Goal: Transaction & Acquisition: Purchase product/service

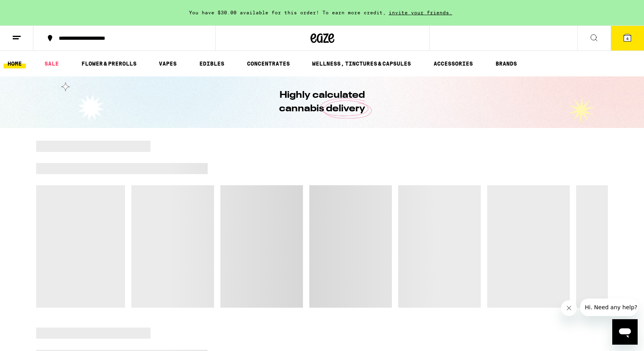
click at [631, 337] on icon "Open messaging window" at bounding box center [625, 331] width 14 height 14
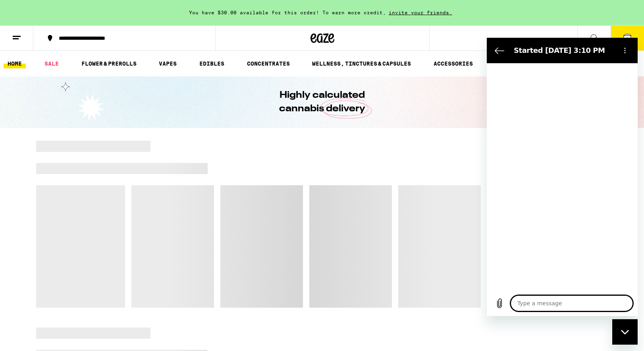
type textarea "x"
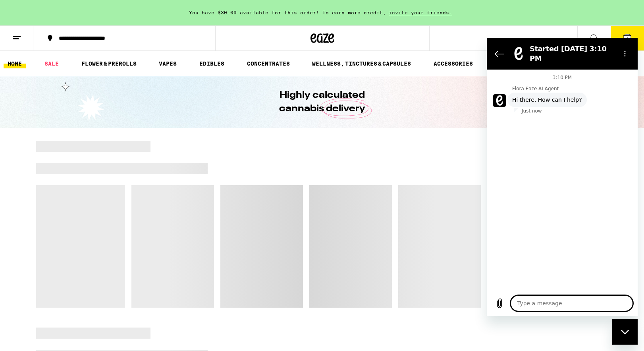
click at [529, 306] on textarea at bounding box center [572, 303] width 122 height 16
type textarea "a"
type textarea "x"
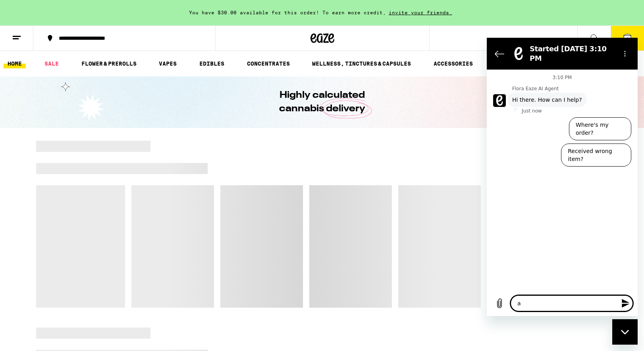
type textarea "ag"
type textarea "x"
type textarea "age"
type textarea "x"
type textarea "agent"
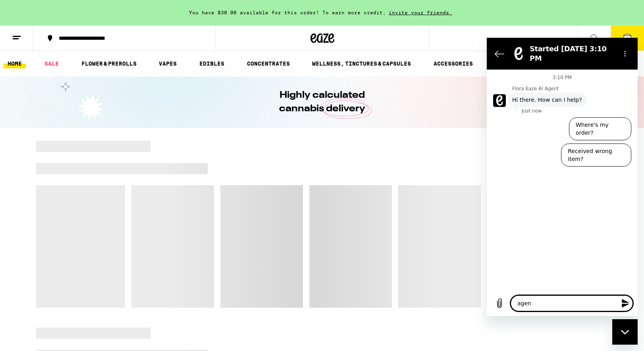
type textarea "x"
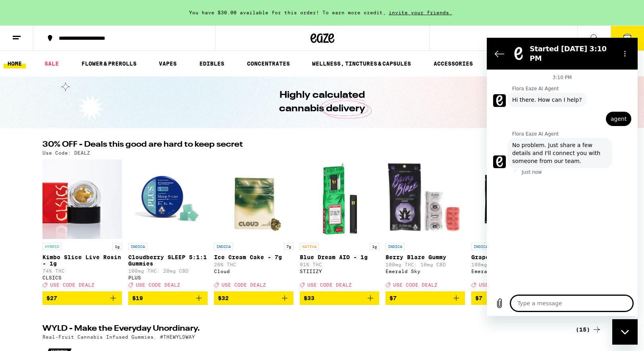
type textarea "x"
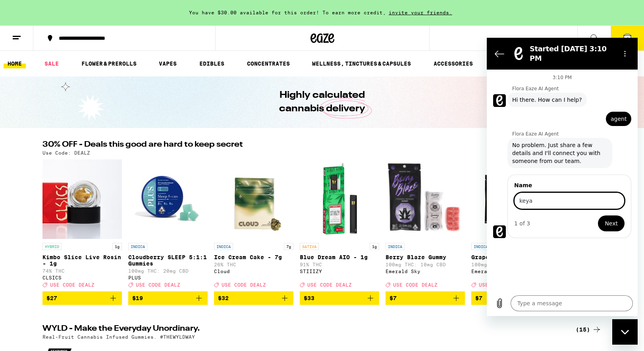
type input "keya"
click at [598, 215] on button "Next" at bounding box center [611, 223] width 27 height 16
type textarea "x"
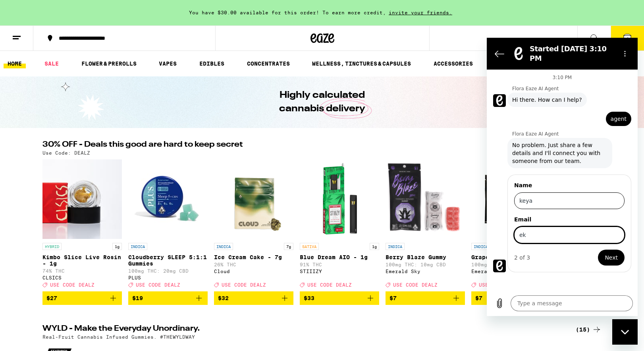
type input "e"
type input "[EMAIL_ADDRESS][DOMAIN_NAME]"
click at [598, 249] on button "Next" at bounding box center [611, 257] width 27 height 16
type textarea "x"
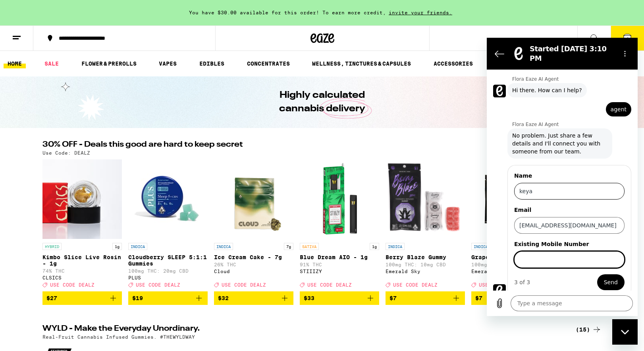
scroll to position [10, 0]
type input "2148623506"
click at [597, 274] on button "Send" at bounding box center [610, 282] width 27 height 16
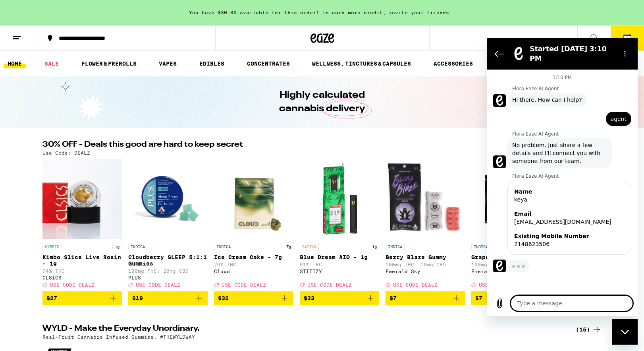
type textarea "x"
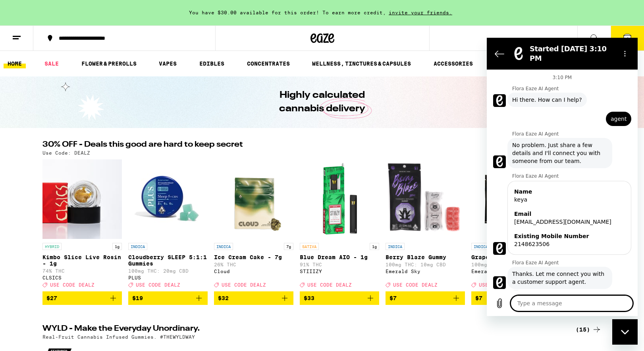
click at [79, 42] on button "**********" at bounding box center [124, 38] width 182 height 24
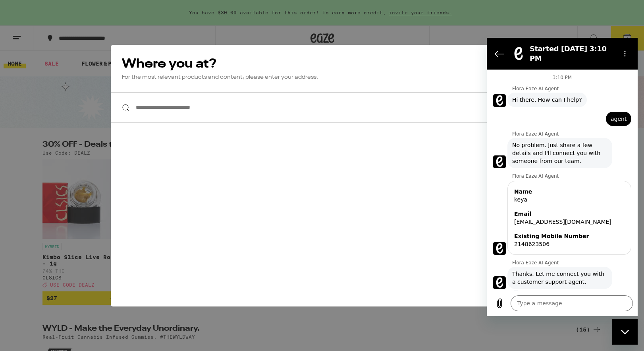
scroll to position [1, 0]
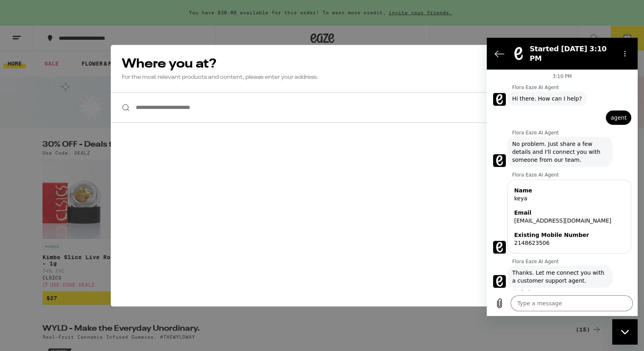
click at [189, 108] on input "**********" at bounding box center [322, 107] width 422 height 31
type textarea "x"
type input "**"
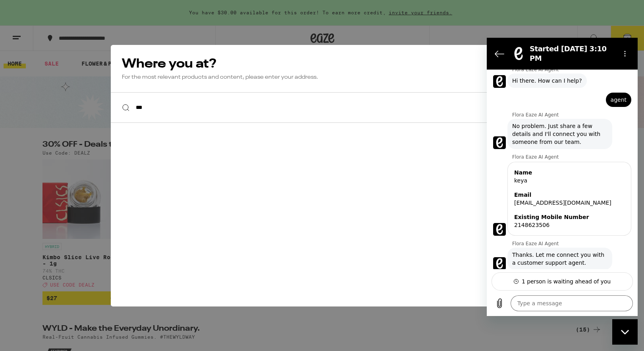
scroll to position [23, 0]
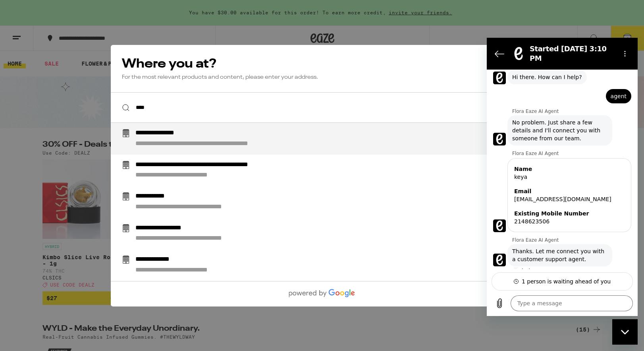
click at [185, 141] on div "**********" at bounding box center [231, 143] width 193 height 8
type input "**********"
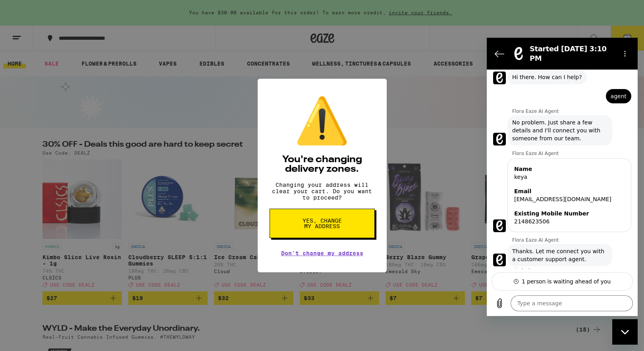
click at [305, 229] on span "Yes, change my address" at bounding box center [322, 223] width 41 height 11
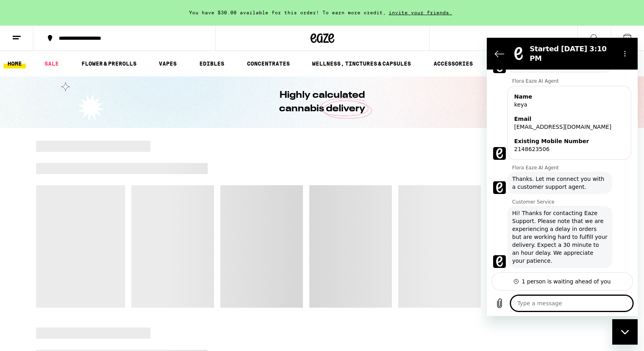
scroll to position [96, 0]
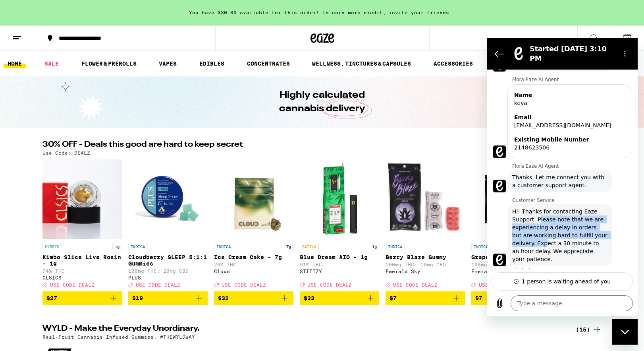
drag, startPoint x: 538, startPoint y: 223, endPoint x: 544, endPoint y: 239, distance: 17.2
click at [544, 239] on span "Hi! Thanks for contacting Eaze Support. Please note that we are experiencing a …" at bounding box center [559, 235] width 95 height 56
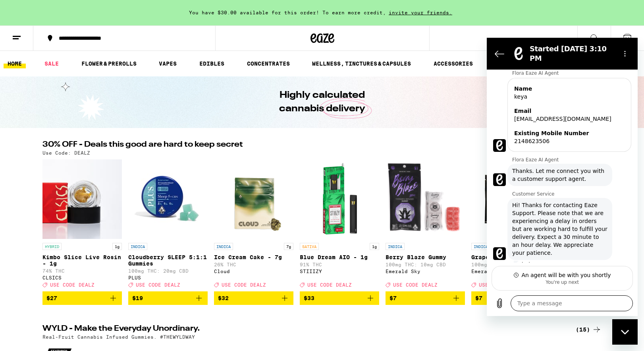
click at [576, 303] on textarea at bounding box center [572, 303] width 122 height 16
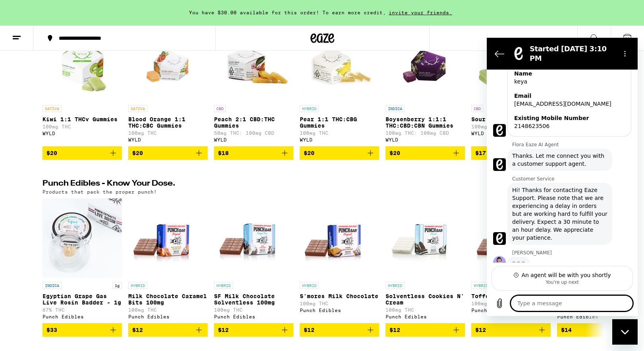
scroll to position [0, 0]
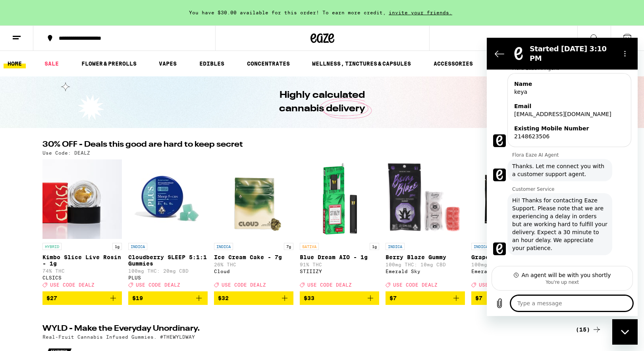
type textarea "x"
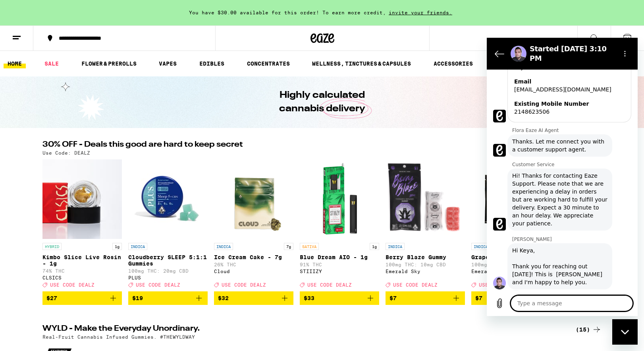
click at [23, 38] on button at bounding box center [16, 38] width 33 height 25
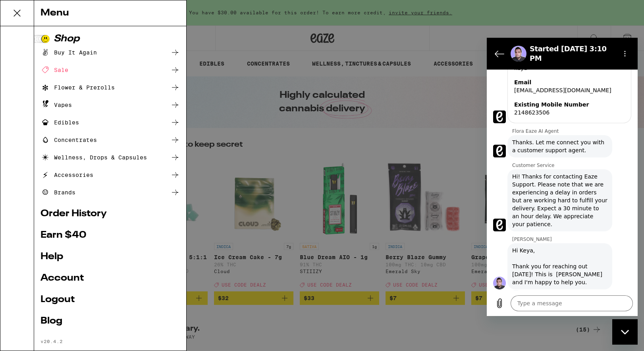
scroll to position [133, 0]
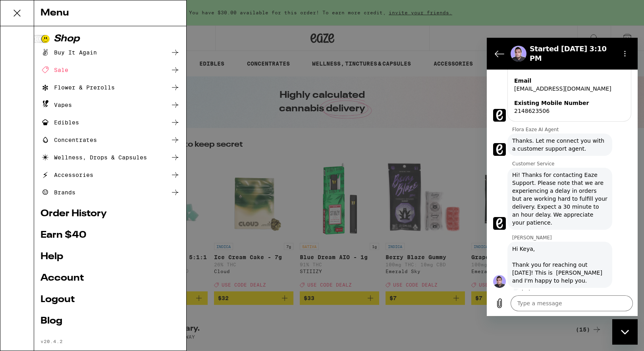
click at [57, 108] on div "Vapes" at bounding box center [55, 105] width 31 height 10
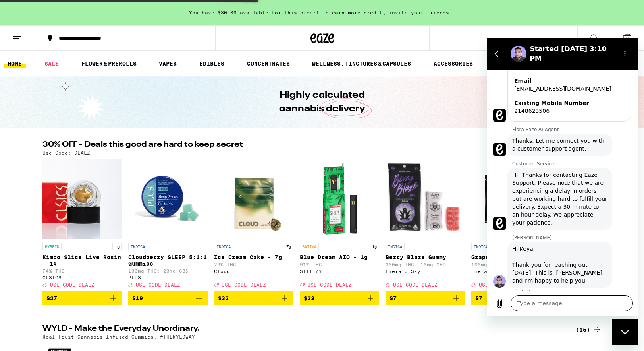
click at [550, 303] on textarea at bounding box center [572, 303] width 122 height 16
type textarea "h"
type textarea "x"
type textarea "hi"
type textarea "x"
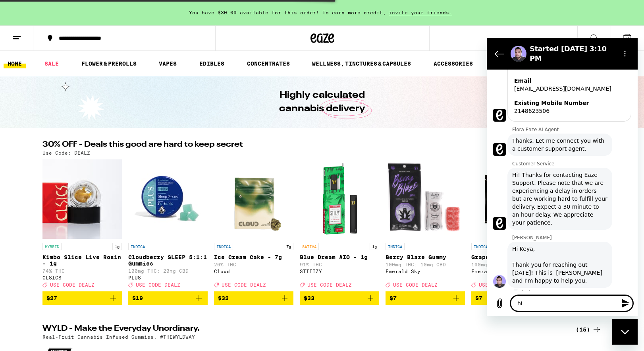
type textarea "hi"
type textarea "x"
type textarea "hi v"
type textarea "x"
type textarea "hi"
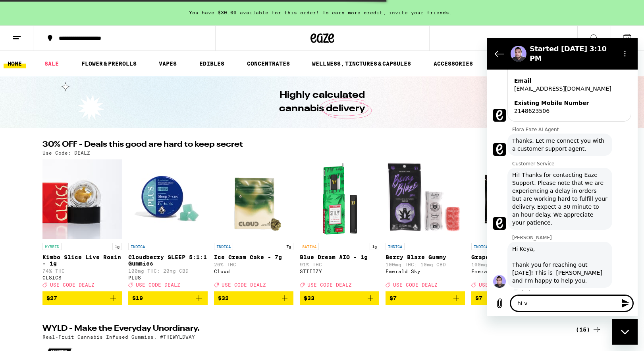
type textarea "x"
type textarea "hi b"
type textarea "x"
type textarea "hi br"
type textarea "x"
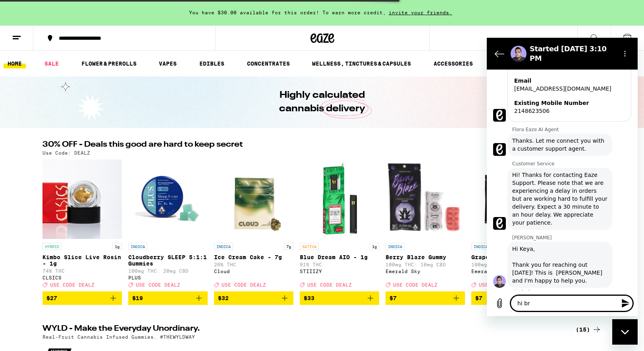
type textarea "hi bry"
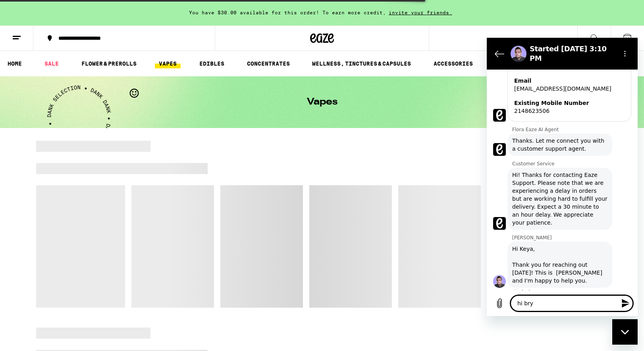
type textarea "x"
type textarea "hi [PERSON_NAME]"
type textarea "x"
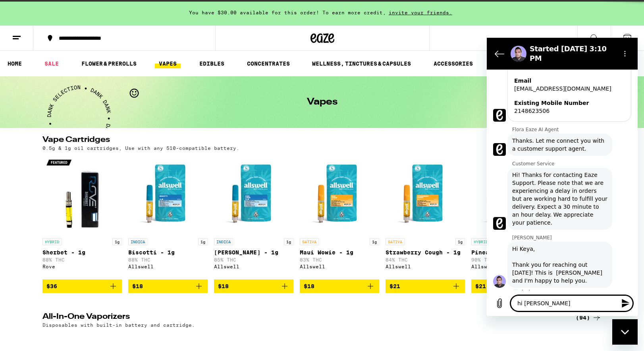
type textarea "hi bryab"
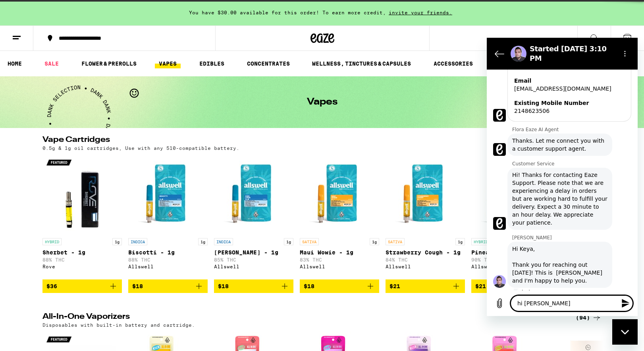
type textarea "x"
type textarea "hi bryab"
type textarea "x"
type textarea "hi bryab -"
type textarea "x"
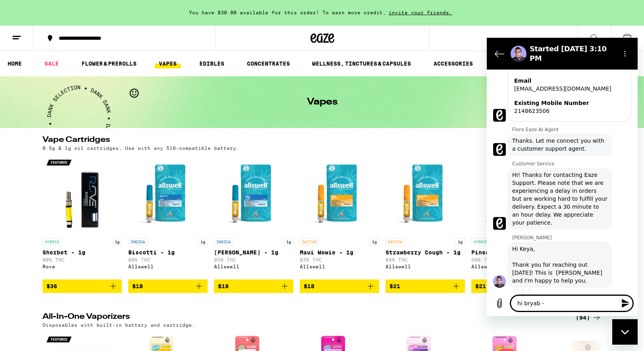
type textarea "hi bryab -"
type textarea "x"
type textarea "hi bryab -"
type textarea "x"
type textarea "hi bryab"
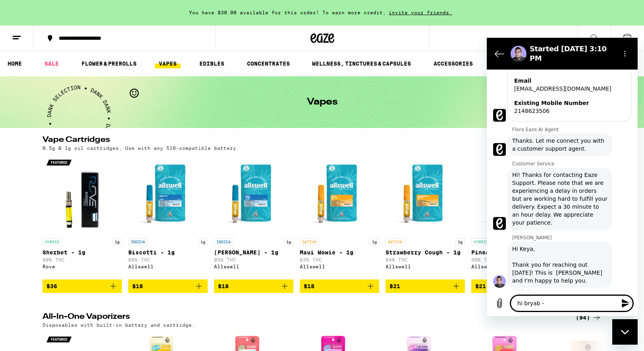
type textarea "x"
type textarea "hi bryab"
type textarea "x"
type textarea "hi [PERSON_NAME]"
type textarea "x"
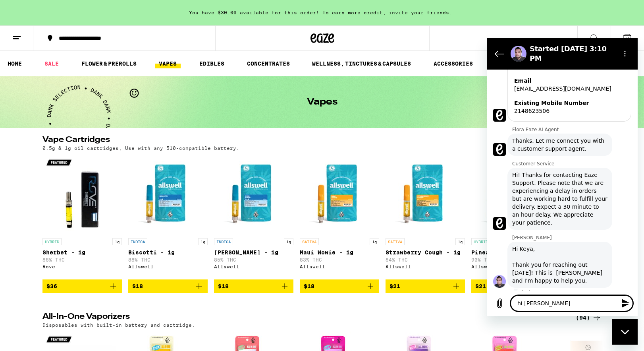
type textarea "hi [PERSON_NAME]"
type textarea "x"
type textarea "hi [PERSON_NAME]"
type textarea "x"
type textarea "hi [PERSON_NAME] -"
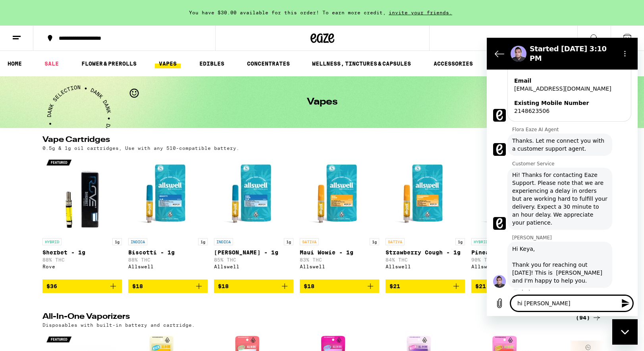
type textarea "x"
type textarea "hi [PERSON_NAME]"
type textarea "x"
type textarea "hi [PERSON_NAME] -we"
type textarea "x"
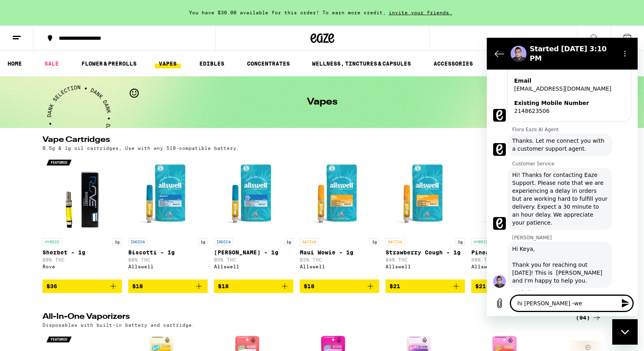
type textarea "hi [PERSON_NAME] -we"
type textarea "x"
type textarea "hi [PERSON_NAME] -we w"
type textarea "x"
type textarea "hi [PERSON_NAME] -we wa"
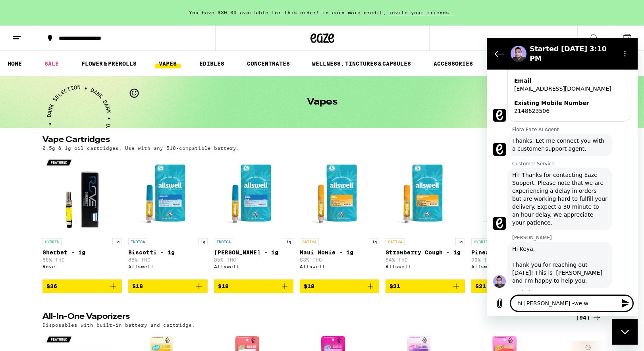
type textarea "x"
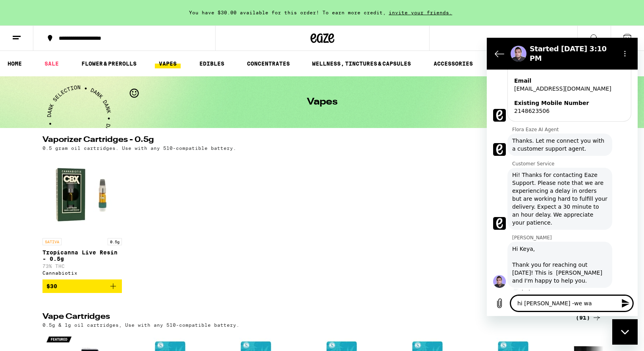
type textarea "hi [PERSON_NAME] -we w"
type textarea "x"
type textarea "hi [PERSON_NAME] -we"
type textarea "x"
type textarea "hi [PERSON_NAME] -we t"
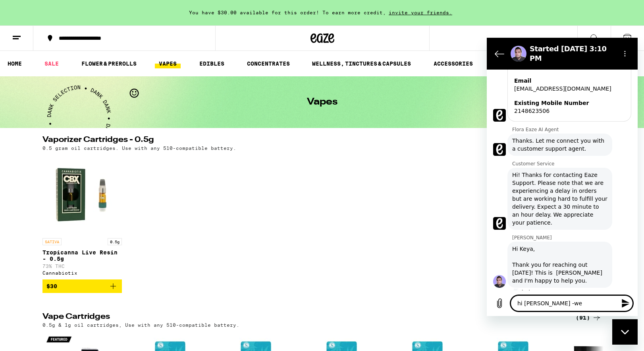
type textarea "x"
type textarea "hi [PERSON_NAME] -we ta"
type textarea "x"
type textarea "hi [PERSON_NAME] -we tal"
type textarea "x"
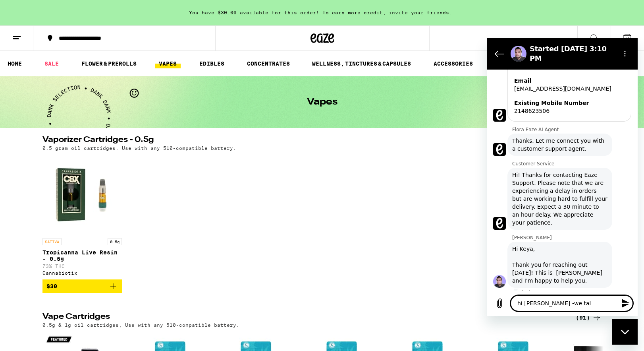
type textarea "hi [PERSON_NAME] -we talk"
type textarea "x"
type textarea "hi [PERSON_NAME] -we talke"
type textarea "x"
type textarea "hi [PERSON_NAME] -we talked"
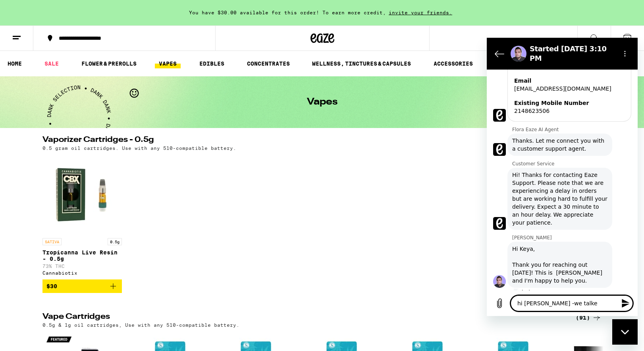
type textarea "x"
type textarea "hi [PERSON_NAME] -we talked"
type textarea "x"
type textarea "hi [PERSON_NAME] -we talked y"
type textarea "x"
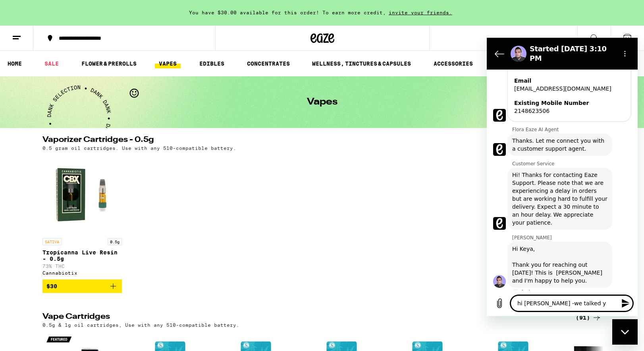
type textarea "hi [PERSON_NAME] -we talked ye"
type textarea "x"
type textarea "hi [PERSON_NAME] -we talked yes"
type textarea "x"
type textarea "hi [PERSON_NAME] -we talked yest"
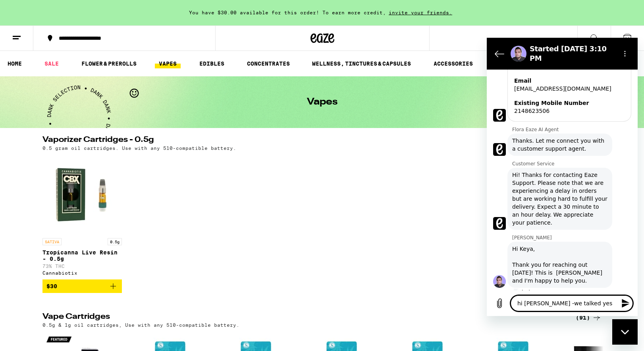
type textarea "x"
type textarea "hi [PERSON_NAME] -we talked yeste"
type textarea "x"
type textarea "hi [PERSON_NAME] -we talked yester"
type textarea "x"
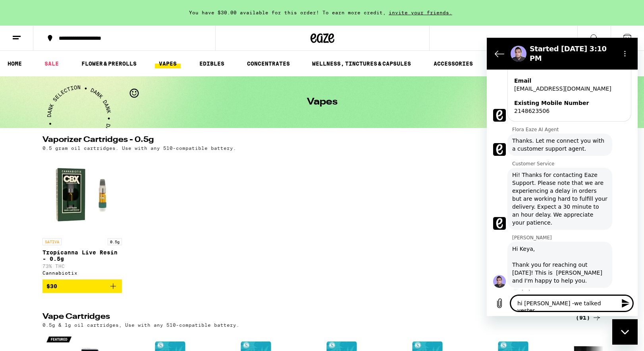
type textarea "hi [PERSON_NAME] -we talked yesterd"
type textarea "x"
type textarea "hi [PERSON_NAME] -we talked yesterda"
type textarea "x"
type textarea "hi [PERSON_NAME] -we talked [DATE]"
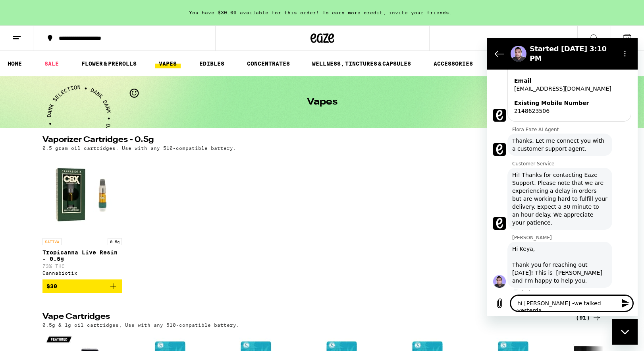
type textarea "x"
type textarea "hi [PERSON_NAME] -we talked [DATE]"
type textarea "x"
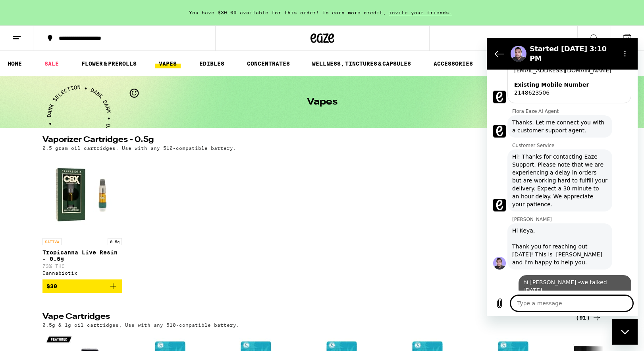
type textarea "x"
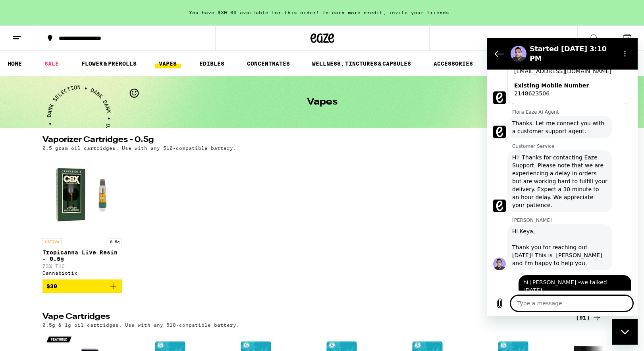
type textarea "m"
type textarea "x"
type textarea "my"
type textarea "x"
type textarea "my"
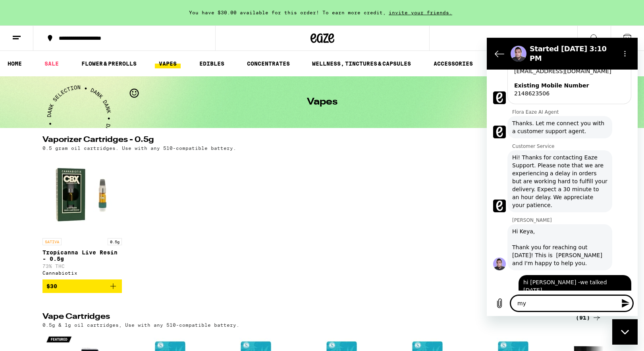
type textarea "x"
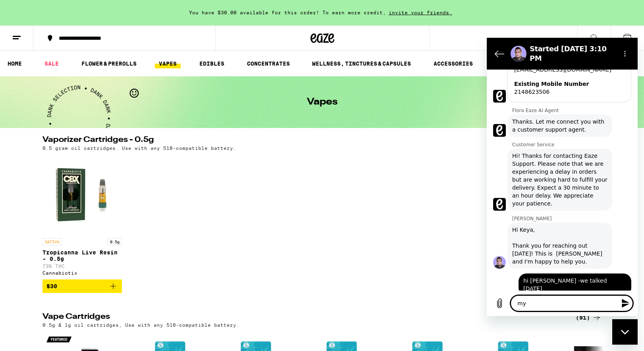
type textarea "my o"
type textarea "x"
type textarea "my or"
type textarea "x"
type textarea "my ord"
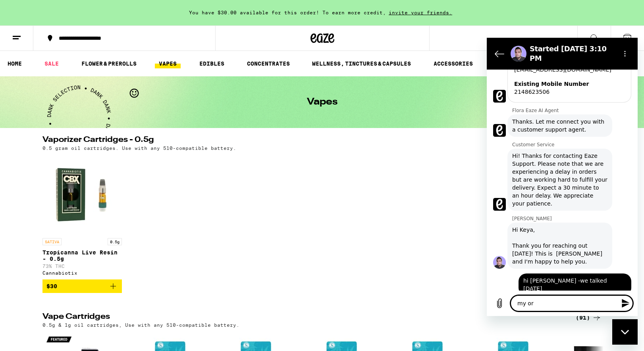
type textarea "x"
type textarea "my orde"
type textarea "x"
type textarea "my order"
type textarea "x"
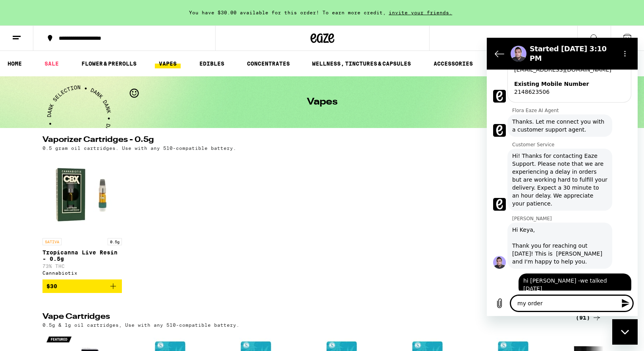
type textarea "my order"
type textarea "x"
type textarea "my order w"
type textarea "x"
type textarea "my order wa"
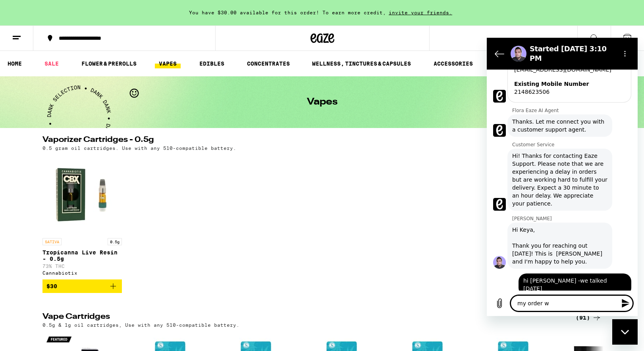
type textarea "x"
type textarea "my order was"
type textarea "x"
type textarea "my order was"
type textarea "x"
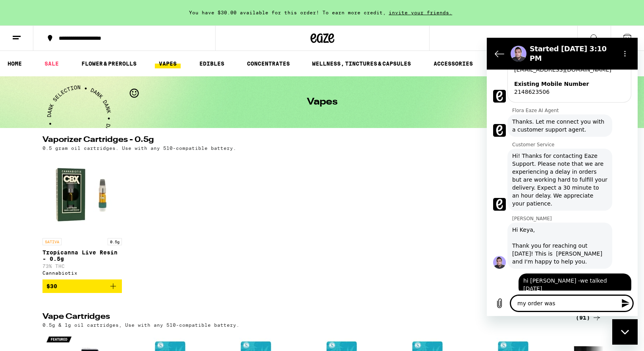
type textarea "my order was c"
type textarea "x"
type textarea "my order was ca"
type textarea "x"
type textarea "my order was can"
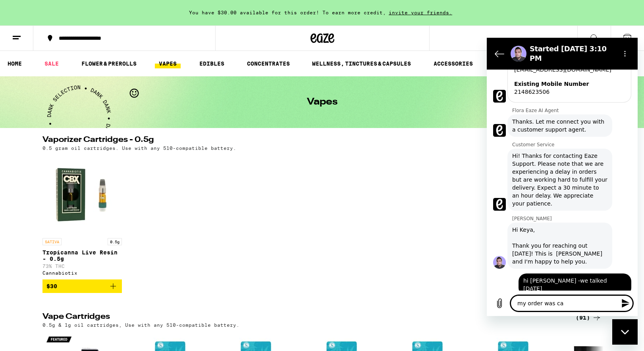
type textarea "x"
type textarea "my order was canc"
type textarea "x"
type textarea "my order was cance"
type textarea "x"
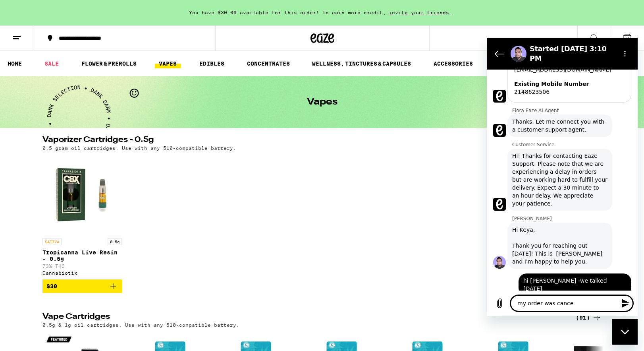
type textarea "my order was cancel"
type textarea "x"
type textarea "my order was cancell"
type textarea "x"
type textarea "my order was cancelle"
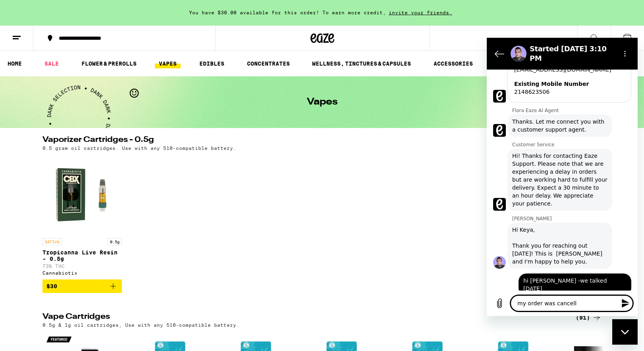
type textarea "x"
type textarea "my order was cancelled"
type textarea "x"
type textarea "my order was cancelled"
type textarea "x"
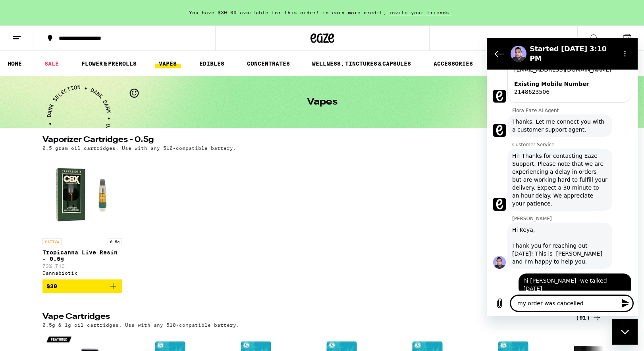
type textarea "my order was cancelled w"
type textarea "x"
type textarea "my order was cancelled wh"
type textarea "x"
type textarea "my order was cancelled whe"
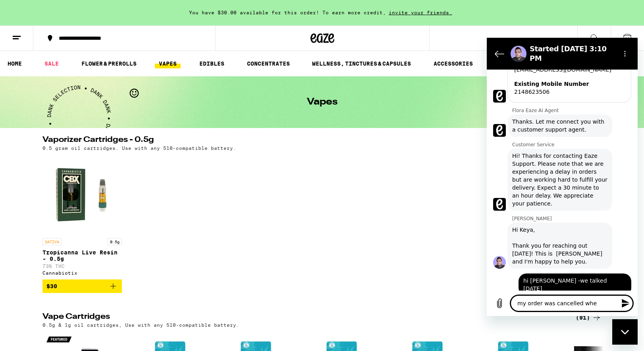
type textarea "x"
type textarea "my order was cancelled when"
type textarea "x"
type textarea "my order was cancelled when"
type textarea "x"
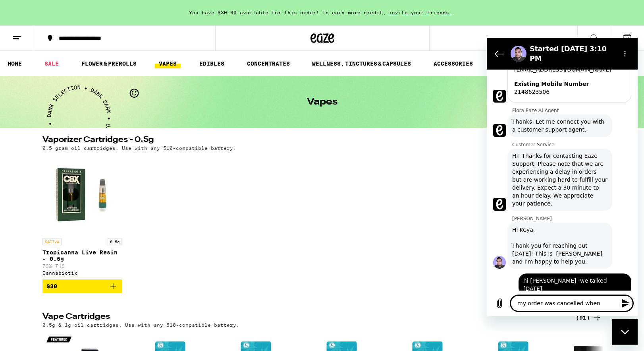
type textarea "my order was cancelled when I"
type textarea "x"
type textarea "my order was cancelled when I"
type textarea "x"
type textarea "my order was cancelled when I w"
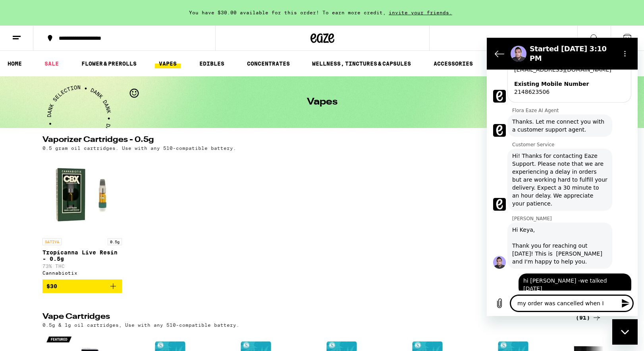
type textarea "x"
type textarea "my order was cancelled when I wa"
type textarea "x"
type textarea "my order was cancelled when I was"
type textarea "x"
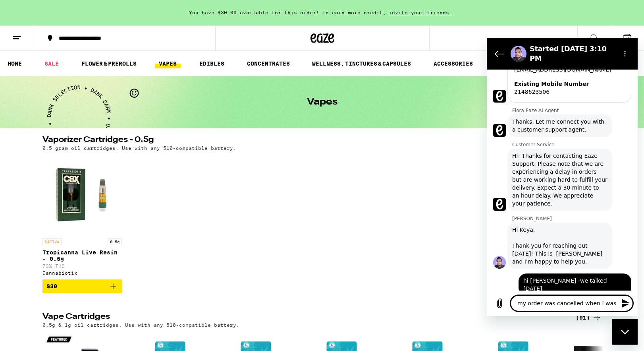
type textarea "my order was cancelled when I was"
type textarea "x"
type textarea "my order was cancelled when I was a"
type textarea "x"
type textarea "my order was cancelled when I was ac"
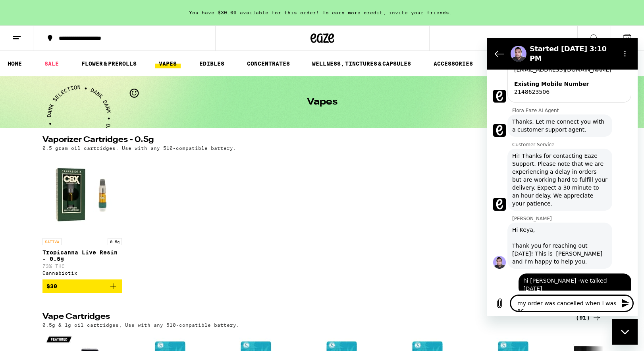
type textarea "x"
type textarea "my order was cancelled when I was act"
type textarea "x"
type textarea "my order was cancelled when I was actu"
type textarea "x"
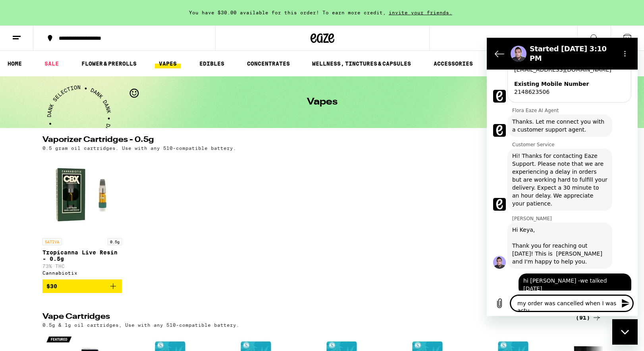
type textarea "my order was cancelled when I was actua"
type textarea "x"
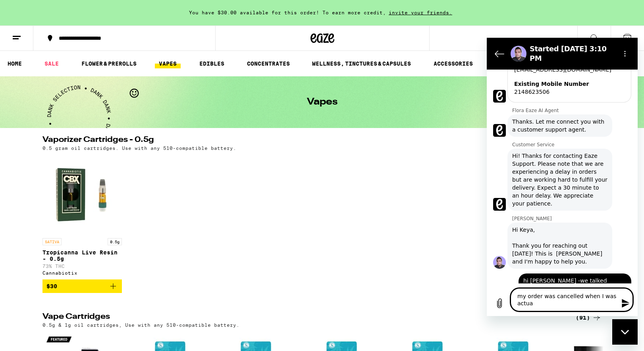
type textarea "my order was cancelled when I was actual"
type textarea "x"
type textarea "my order was cancelled when I was actuall"
type textarea "x"
type textarea "my order was cancelled when I was actually"
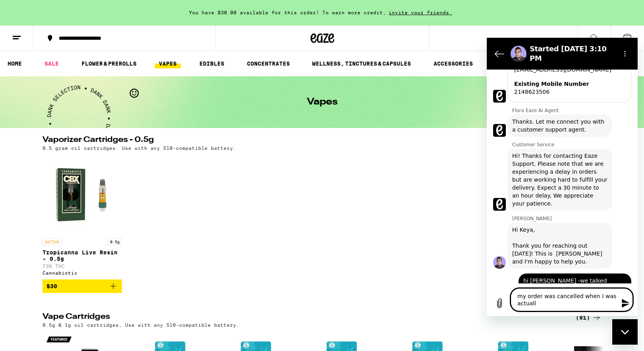
type textarea "x"
type textarea "my order was cancelled when I was actually"
type textarea "x"
type textarea "my order was cancelled when I was actually a"
type textarea "x"
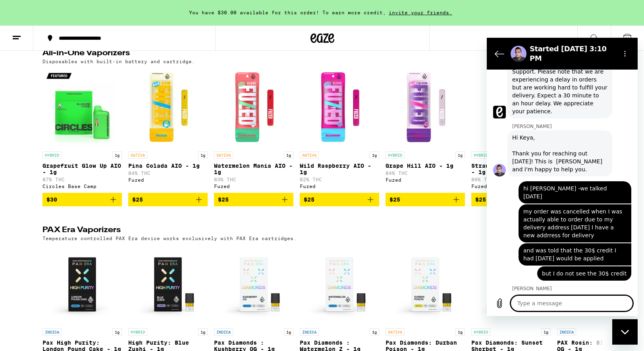
scroll to position [432, 0]
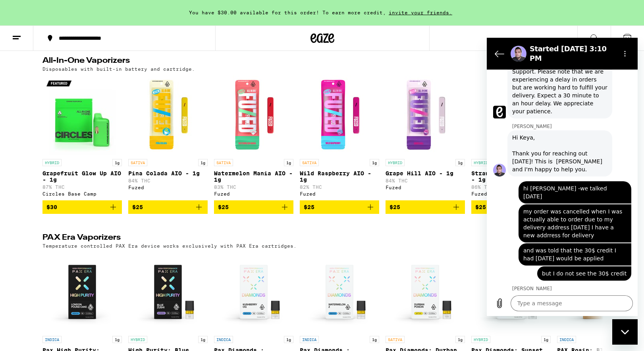
click at [571, 56] on div "Started [DATE] 3:10 PM" at bounding box center [560, 53] width 106 height 22
click at [623, 330] on icon "Close messaging window" at bounding box center [625, 331] width 8 height 5
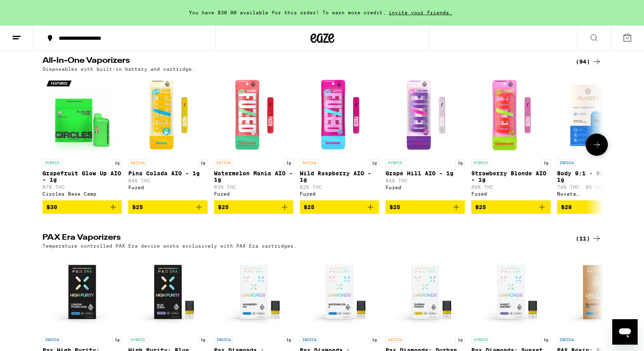
scroll to position [246, 0]
click at [592, 62] on icon at bounding box center [597, 62] width 10 height 10
click at [627, 339] on div "Open messaging window" at bounding box center [625, 332] width 24 height 24
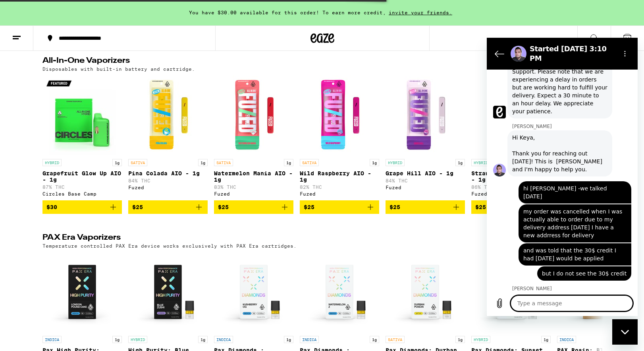
click at [617, 331] on div "Close messaging window" at bounding box center [625, 332] width 24 height 24
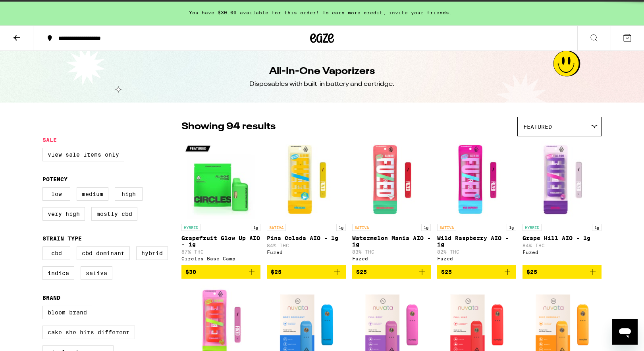
scroll to position [246, 0]
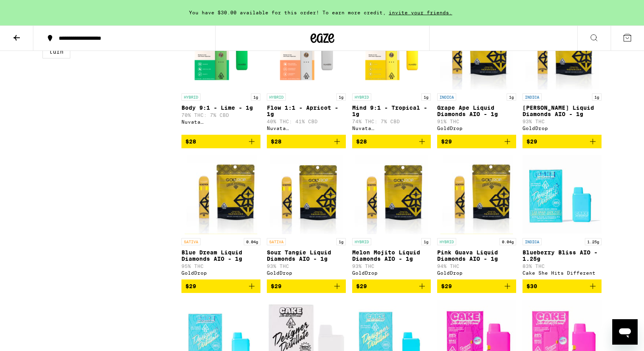
click at [335, 291] on icon "Add to bag" at bounding box center [337, 286] width 10 height 10
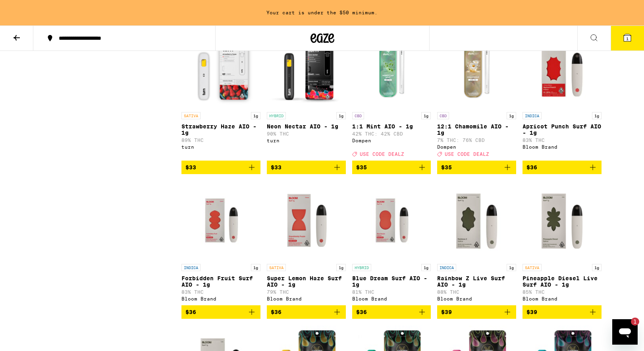
scroll to position [0, 0]
click at [621, 335] on icon "Open messaging window, 1 unread message" at bounding box center [625, 331] width 14 height 14
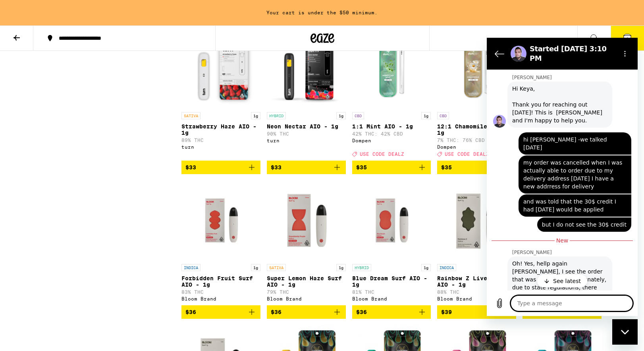
scroll to position [367, 0]
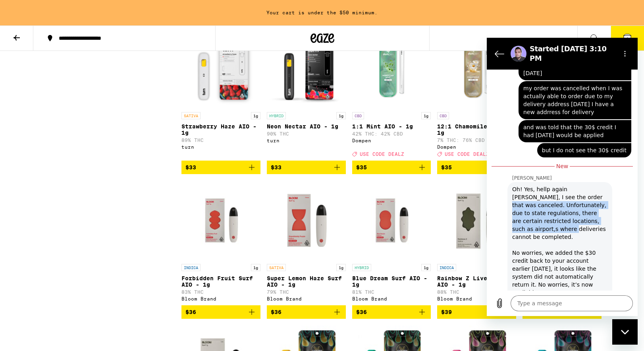
drag, startPoint x: 552, startPoint y: 179, endPoint x: 551, endPoint y: 216, distance: 36.9
click at [552, 216] on div "Oh! Yes, hellp again [PERSON_NAME], I see the order that was canceled. Unfortun…" at bounding box center [559, 240] width 95 height 111
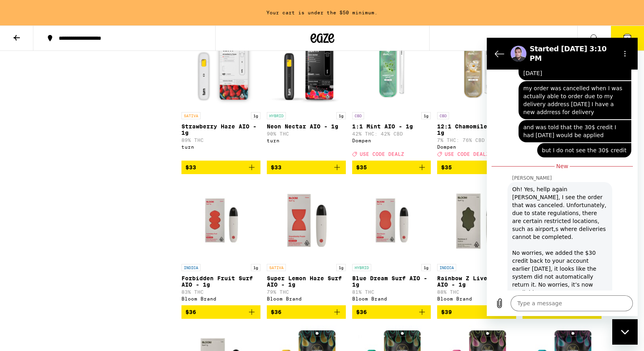
click at [551, 202] on div "Oh! Yes, hellp again [PERSON_NAME], I see the order that was canceled. Unfortun…" at bounding box center [559, 240] width 95 height 111
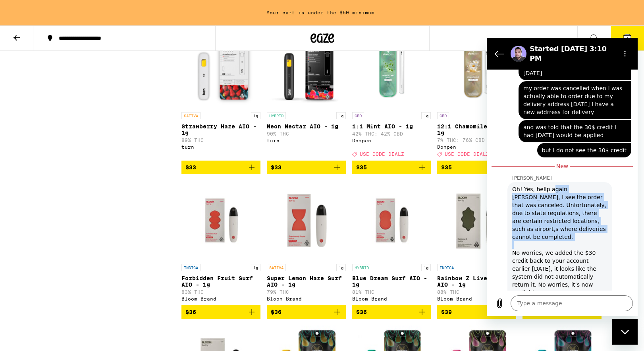
drag, startPoint x: 551, startPoint y: 178, endPoint x: 556, endPoint y: 227, distance: 49.2
click at [557, 227] on div "Oh! Yes, hellp again [PERSON_NAME], I see the order that was canceled. Unfortun…" at bounding box center [559, 240] width 95 height 111
click at [556, 205] on div "Oh! Yes, hellp again [PERSON_NAME], I see the order that was canceled. Unfortun…" at bounding box center [559, 240] width 95 height 111
drag, startPoint x: 554, startPoint y: 195, endPoint x: 557, endPoint y: 225, distance: 29.9
click at [557, 225] on div "Oh! Yes, hellp again [PERSON_NAME], I see the order that was canceled. Unfortun…" at bounding box center [559, 240] width 95 height 111
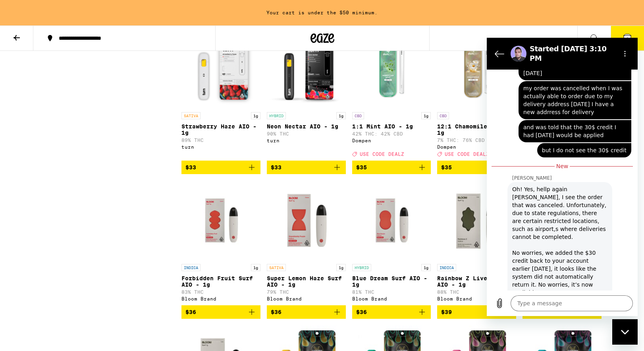
click at [557, 212] on div "Oh! Yes, hellp again [PERSON_NAME], I see the order that was canceled. Unfortun…" at bounding box center [559, 240] width 95 height 111
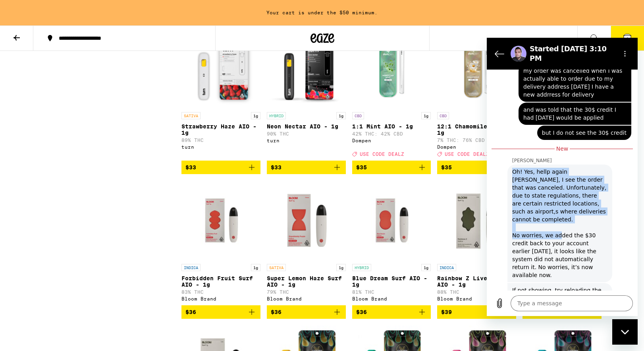
drag, startPoint x: 557, startPoint y: 208, endPoint x: 557, endPoint y: 217, distance: 8.7
click at [557, 217] on div "Oh! Yes, hellp again [PERSON_NAME], I see the order that was canceled. Unfortun…" at bounding box center [559, 223] width 95 height 111
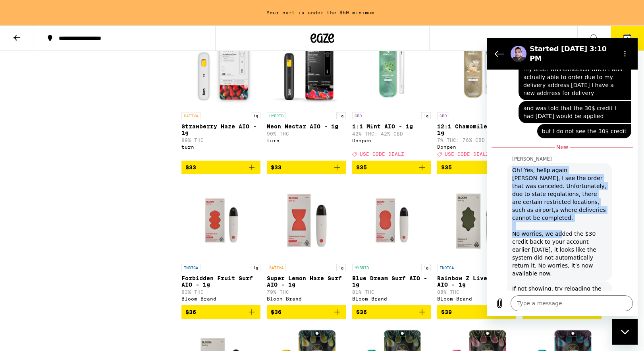
click at [557, 218] on div "Oh! Yes, hellp again [PERSON_NAME], I see the order that was canceled. Unfortun…" at bounding box center [559, 221] width 95 height 111
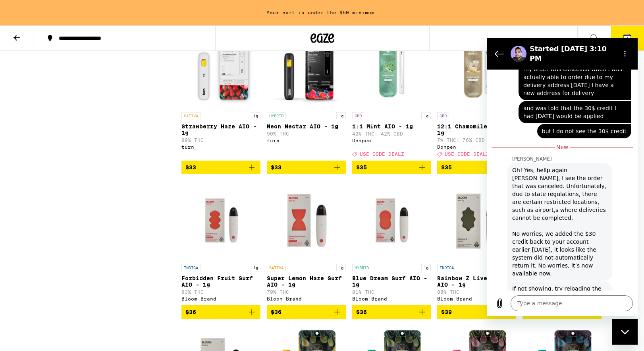
drag, startPoint x: 553, startPoint y: 218, endPoint x: 553, endPoint y: 243, distance: 24.2
click at [553, 243] on div "Oh! Yes, hellp again [PERSON_NAME], I see the order that was canceled. Unfortun…" at bounding box center [559, 221] width 95 height 111
click at [544, 305] on textarea at bounding box center [572, 303] width 122 height 16
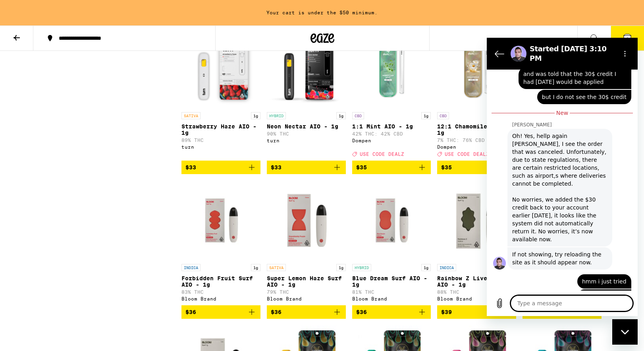
scroll to position [1885, 0]
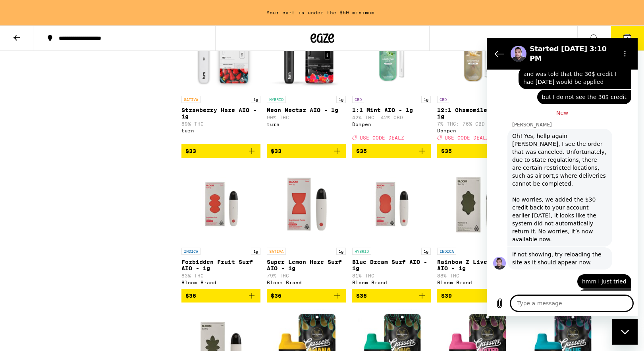
click at [422, 154] on icon "Add to bag" at bounding box center [422, 151] width 6 height 6
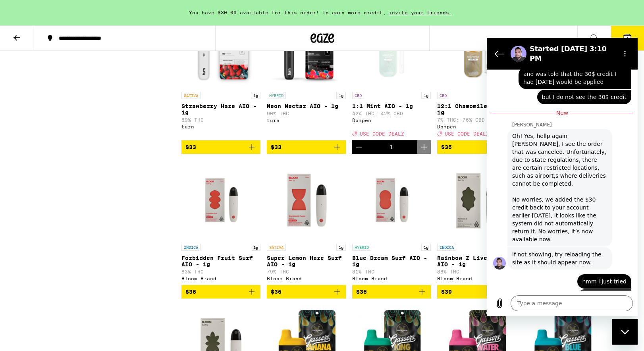
scroll to position [1898, 0]
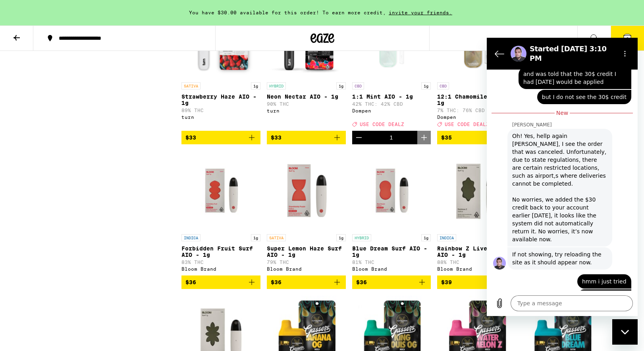
click at [578, 49] on h2 "Started [DATE] 3:10 PM" at bounding box center [572, 53] width 84 height 19
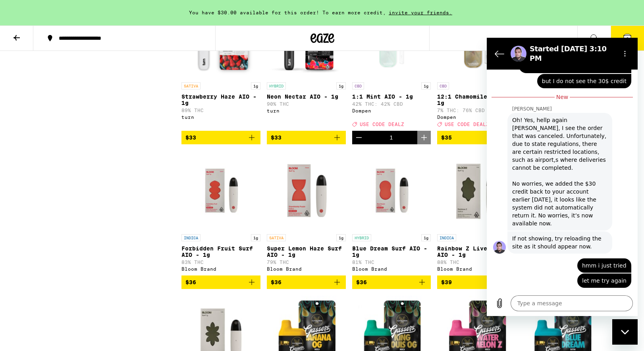
scroll to position [436, 0]
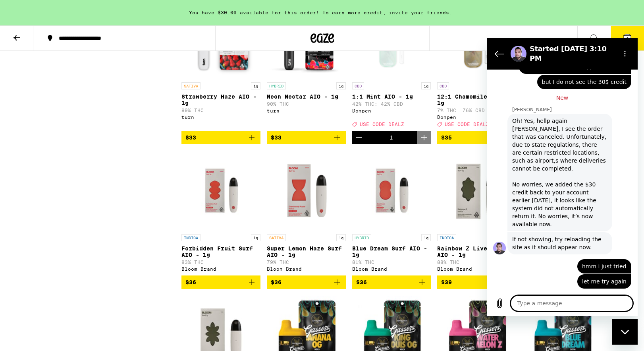
click at [555, 303] on textarea at bounding box center [572, 303] width 122 height 16
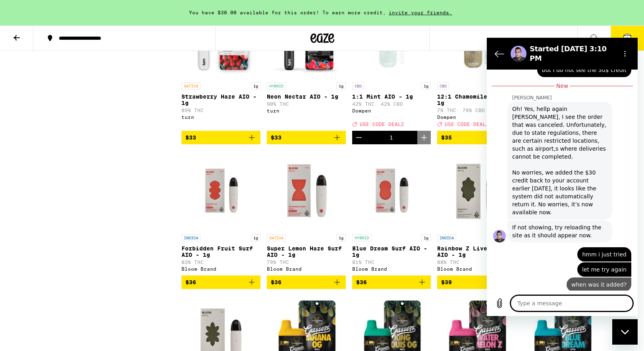
scroll to position [451, 0]
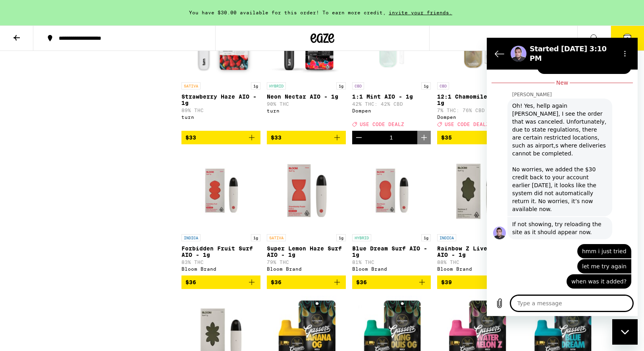
click at [627, 323] on div "Close messaging window" at bounding box center [625, 332] width 24 height 24
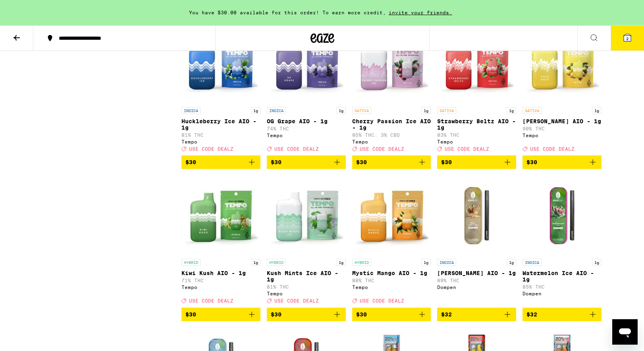
scroll to position [1131, 0]
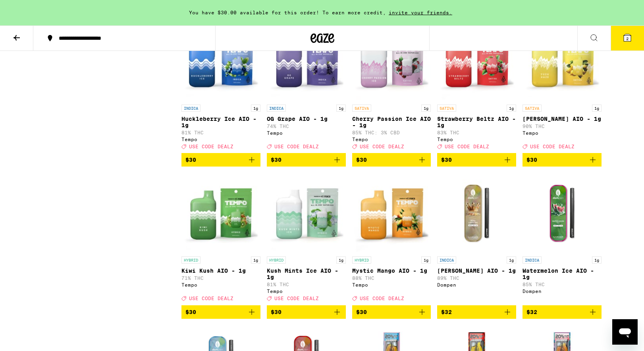
click at [422, 164] on icon "Add to bag" at bounding box center [422, 160] width 10 height 10
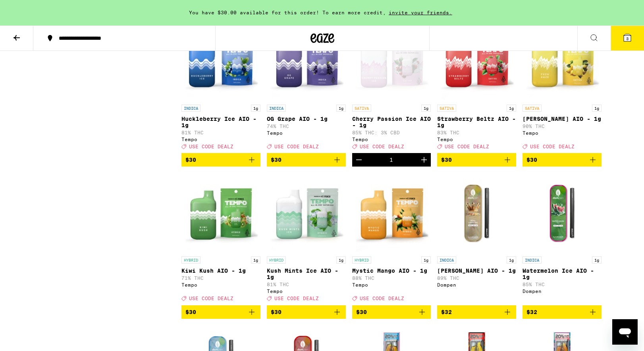
click at [592, 164] on icon "Add to bag" at bounding box center [593, 160] width 10 height 10
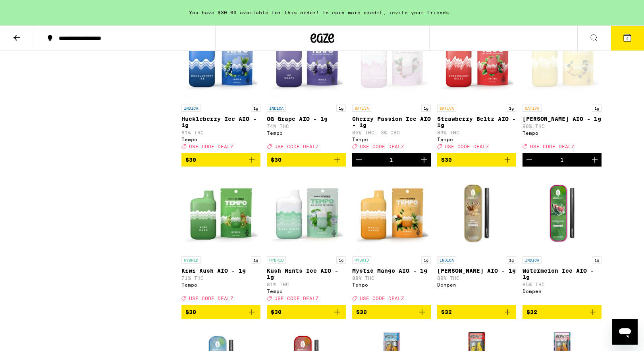
click at [358, 164] on icon "Decrement" at bounding box center [359, 160] width 10 height 10
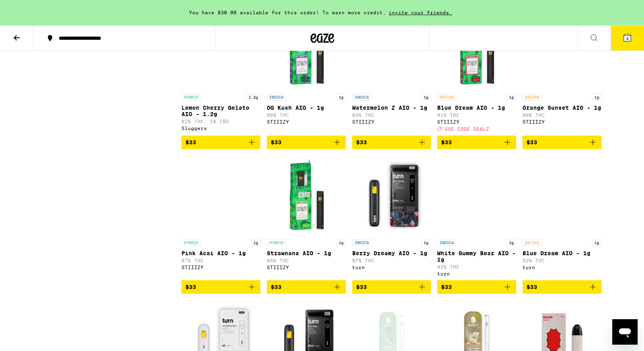
scroll to position [1597, 0]
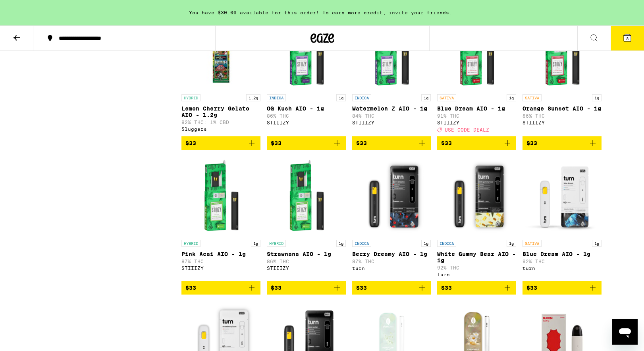
click at [509, 148] on icon "Add to bag" at bounding box center [508, 143] width 10 height 10
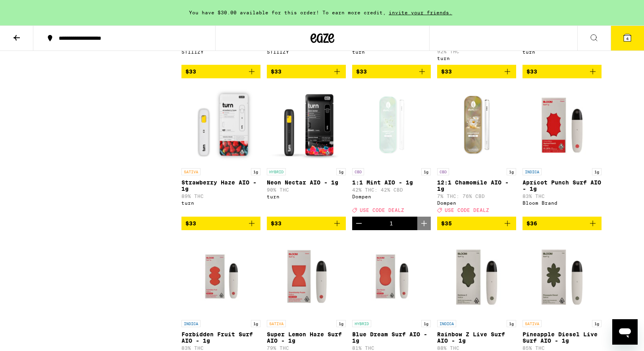
scroll to position [1819, 0]
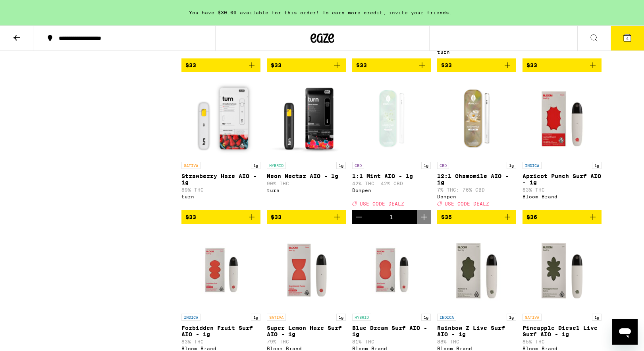
click at [627, 42] on button "4" at bounding box center [627, 38] width 33 height 25
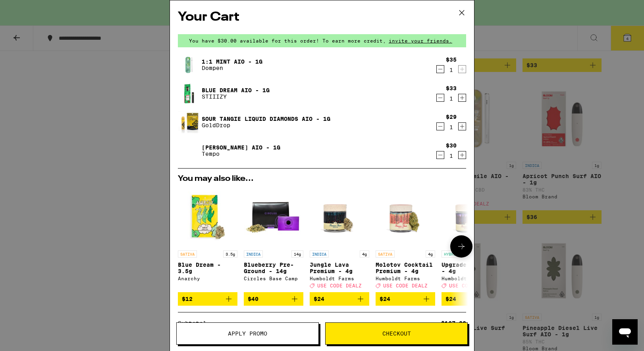
scroll to position [112, 0]
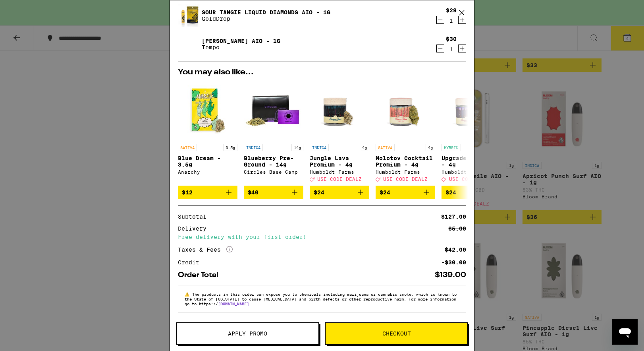
click at [275, 328] on button "Apply Promo" at bounding box center [247, 333] width 143 height 22
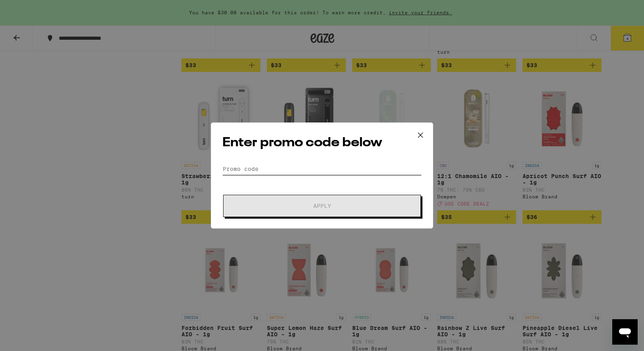
click at [286, 164] on input "Promo Code" at bounding box center [321, 169] width 199 height 12
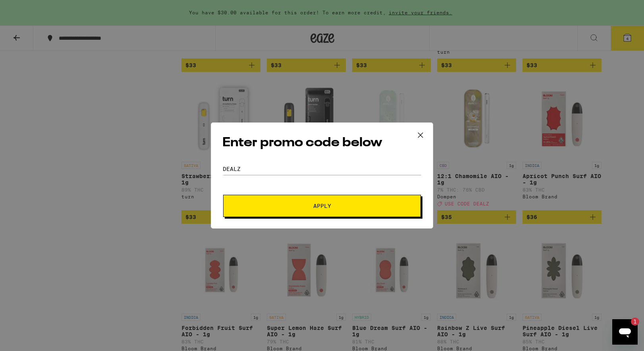
click at [285, 202] on button "Apply" at bounding box center [322, 206] width 198 height 22
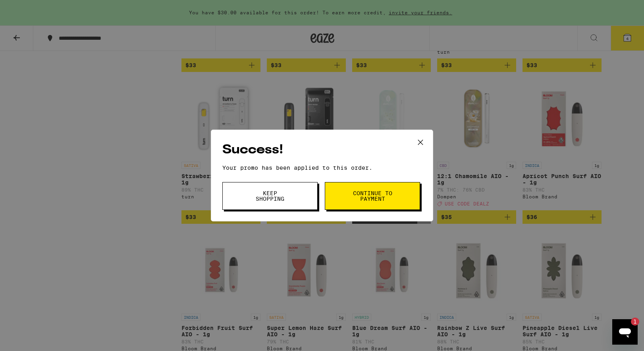
click at [350, 202] on button "Continue to payment" at bounding box center [372, 196] width 95 height 28
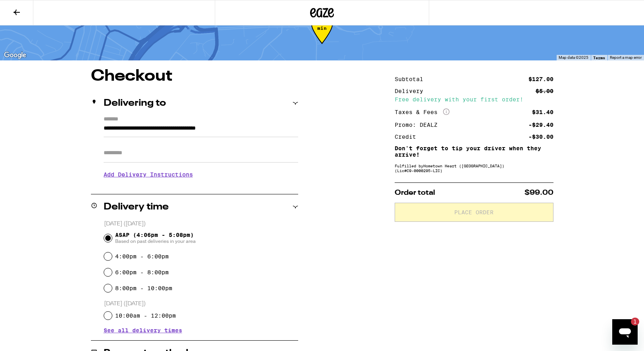
scroll to position [27, 0]
click at [161, 179] on h3 "Add Delivery Instructions" at bounding box center [201, 175] width 195 height 18
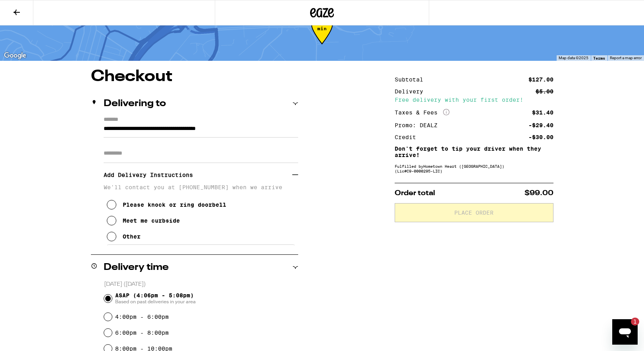
click at [123, 239] on div "Other" at bounding box center [132, 236] width 18 height 6
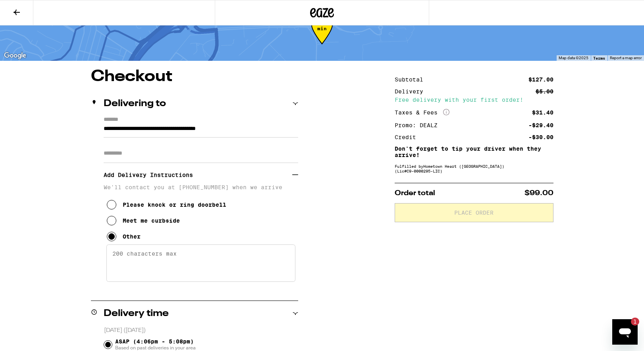
click at [129, 256] on textarea "Enter any other delivery instructions you want driver to know" at bounding box center [200, 262] width 189 height 37
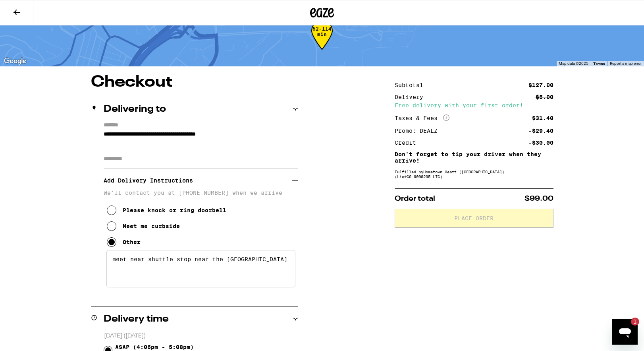
scroll to position [20, 0]
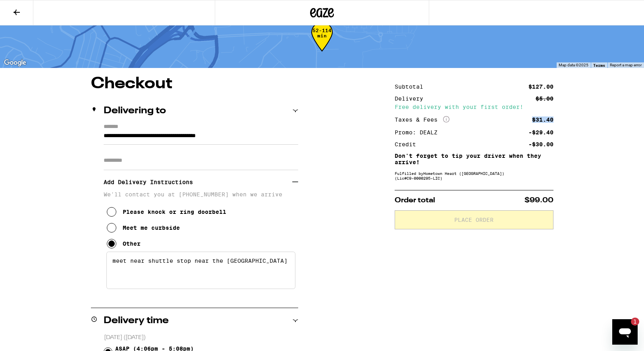
drag, startPoint x: 533, startPoint y: 121, endPoint x: 573, endPoint y: 119, distance: 39.3
drag, startPoint x: 560, startPoint y: 136, endPoint x: 528, endPoint y: 125, distance: 33.7
click at [532, 117] on div "$31.40" at bounding box center [542, 120] width 21 height 6
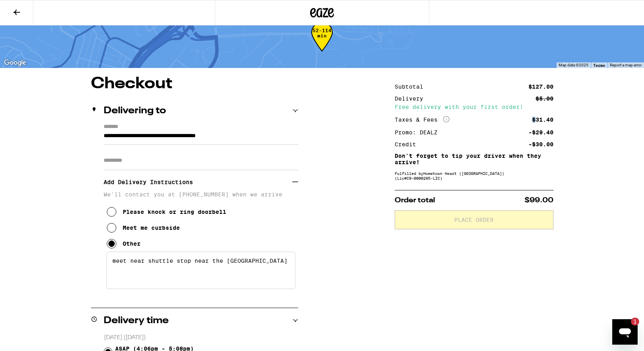
click at [532, 117] on div "$31.40" at bounding box center [542, 120] width 21 height 6
click at [534, 131] on div "-$29.40" at bounding box center [540, 132] width 25 height 6
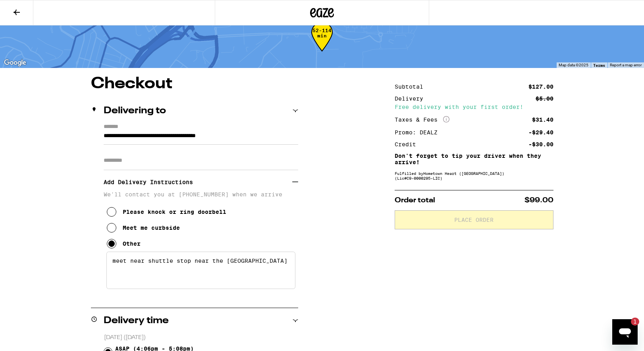
click at [534, 144] on div "-$30.00" at bounding box center [540, 144] width 25 height 6
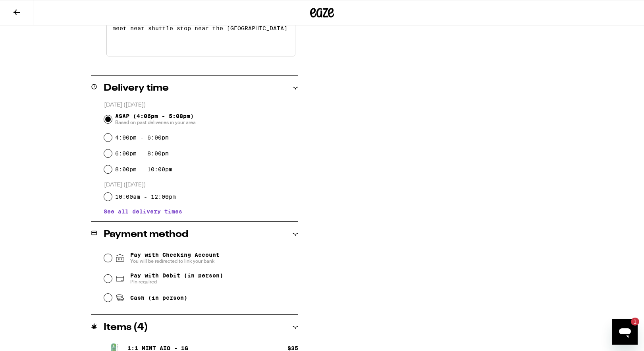
scroll to position [357, 0]
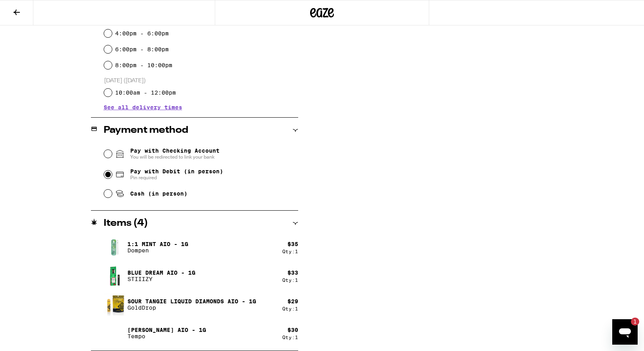
click at [107, 174] on input "Pay with Debit (in person) Pin required" at bounding box center [108, 174] width 8 height 8
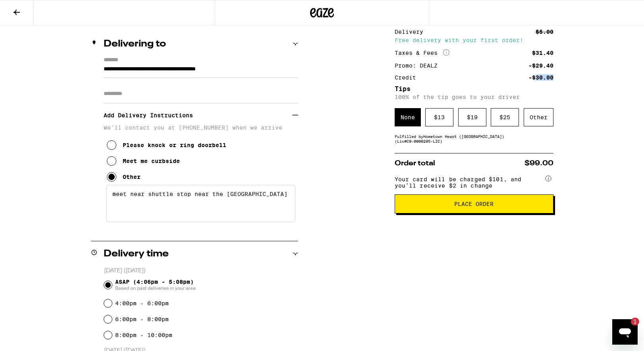
scroll to position [94, 0]
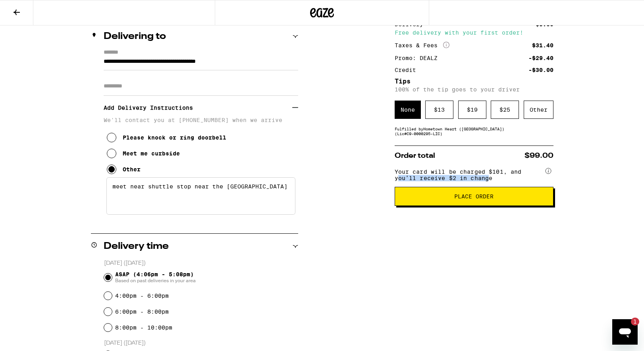
drag, startPoint x: 398, startPoint y: 181, endPoint x: 492, endPoint y: 181, distance: 94.5
click at [492, 181] on span "Your card will be charged $101, and you’ll receive $2 in change" at bounding box center [469, 173] width 149 height 15
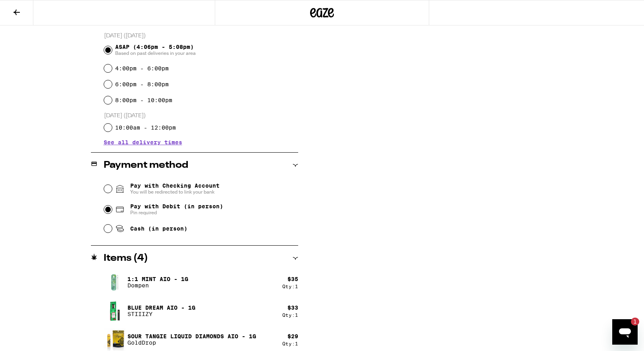
scroll to position [357, 0]
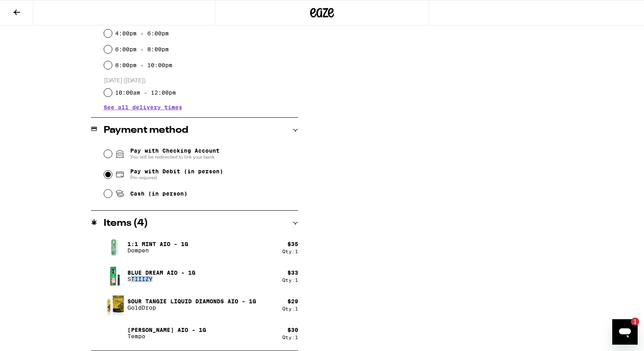
drag, startPoint x: 133, startPoint y: 278, endPoint x: 165, endPoint y: 278, distance: 32.2
click at [165, 278] on p "STIIIZY" at bounding box center [161, 279] width 68 height 6
drag, startPoint x: 134, startPoint y: 253, endPoint x: 167, endPoint y: 253, distance: 33.4
click at [167, 253] on p "Dompen" at bounding box center [157, 250] width 61 height 6
drag, startPoint x: 147, startPoint y: 243, endPoint x: 196, endPoint y: 243, distance: 48.8
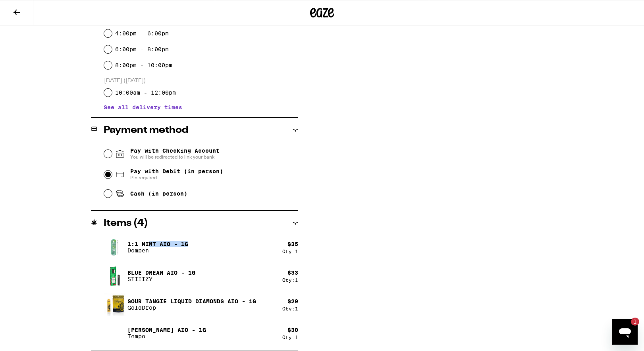
click at [196, 243] on div "1:1 Mint AIO - 1g Dompen" at bounding box center [193, 247] width 179 height 22
click at [179, 272] on p "Blue Dream AIO - 1g" at bounding box center [161, 272] width 68 height 6
click at [179, 308] on p "GoldDrop" at bounding box center [191, 307] width 129 height 6
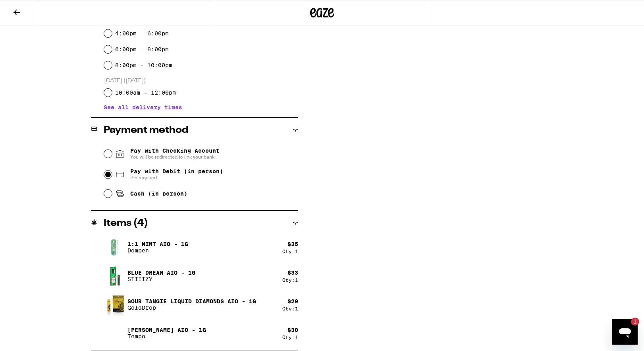
click at [179, 308] on p "GoldDrop" at bounding box center [191, 307] width 129 height 6
click at [177, 330] on p "[PERSON_NAME] AIO - 1g" at bounding box center [166, 329] width 79 height 6
click at [177, 329] on p "[PERSON_NAME] AIO - 1g" at bounding box center [166, 329] width 79 height 6
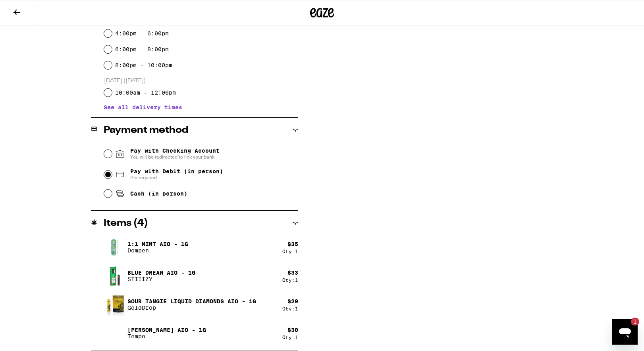
click at [181, 336] on p "Tempo" at bounding box center [166, 336] width 79 height 6
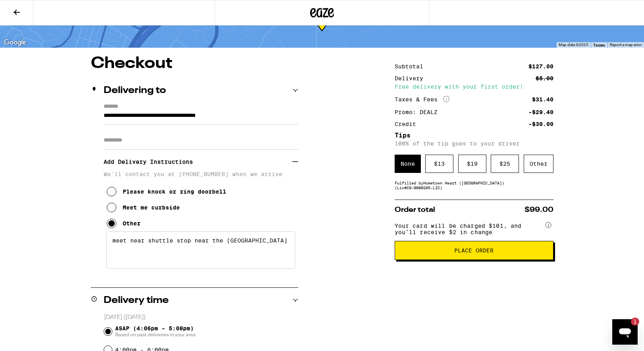
scroll to position [48, 0]
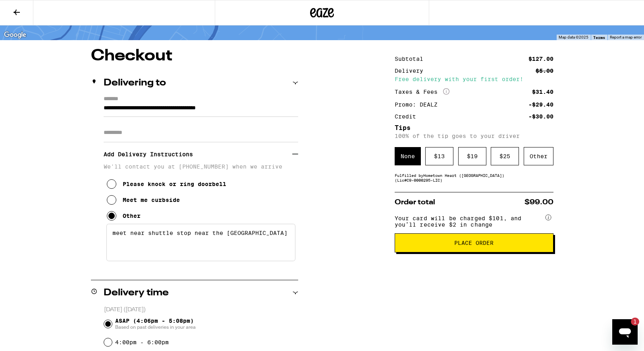
click at [453, 252] on button "Place Order" at bounding box center [474, 242] width 159 height 19
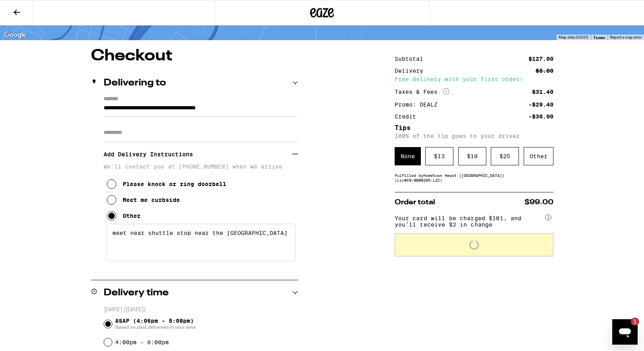
scroll to position [102, 0]
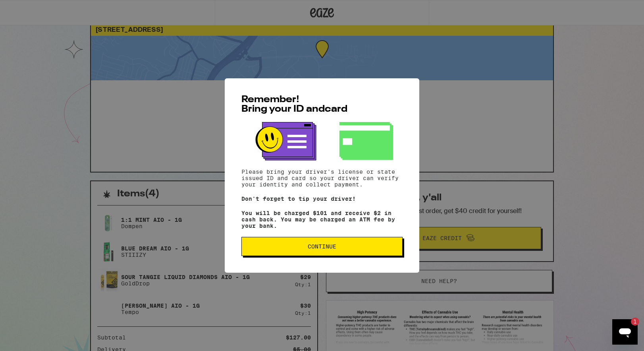
scroll to position [20, 0]
click at [341, 248] on span "Continue" at bounding box center [322, 246] width 148 height 6
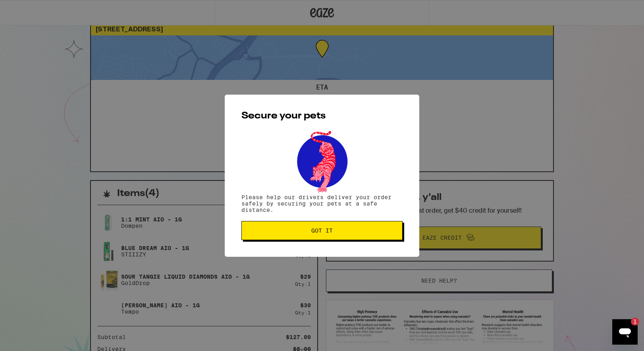
click at [345, 232] on span "Got it" at bounding box center [322, 231] width 148 height 6
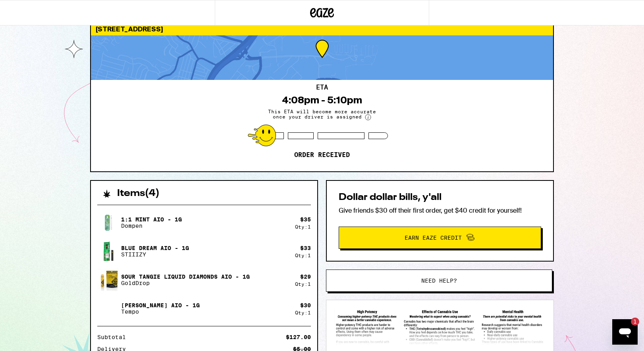
click at [625, 333] on icon "Open messaging window, 1 unread message" at bounding box center [625, 333] width 12 height 10
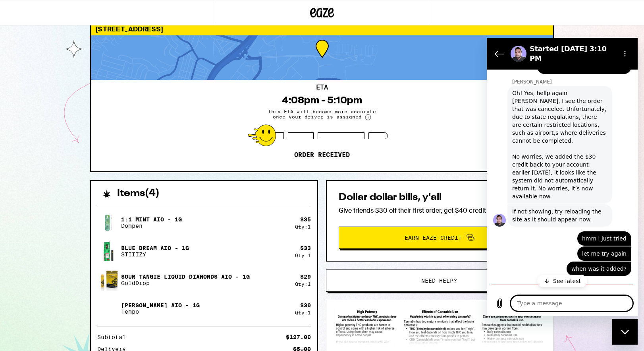
click at [577, 300] on textarea at bounding box center [572, 303] width 122 height 16
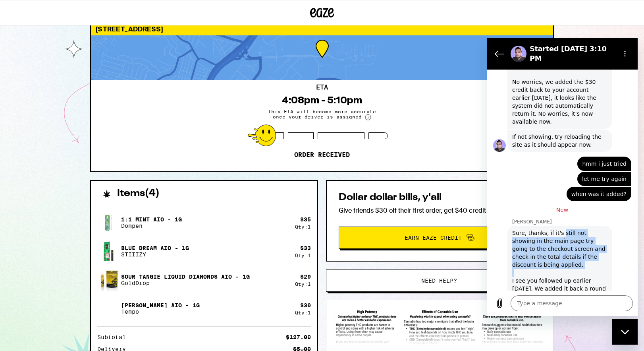
drag, startPoint x: 562, startPoint y: 210, endPoint x: 561, endPoint y: 251, distance: 41.7
click at [562, 251] on div "Sure, thanks, if it's still not showing in the main page try going to the check…" at bounding box center [559, 268] width 95 height 79
click at [558, 241] on div "Sure, thanks, if it's still not showing in the main page try going to the check…" at bounding box center [559, 268] width 95 height 79
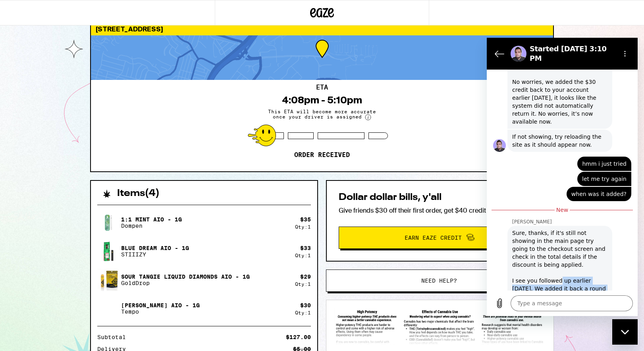
drag, startPoint x: 556, startPoint y: 260, endPoint x: 556, endPoint y: 274, distance: 13.5
click at [556, 274] on div "Sure, thanks, if it's still not showing in the main page try going to the check…" at bounding box center [559, 268] width 95 height 79
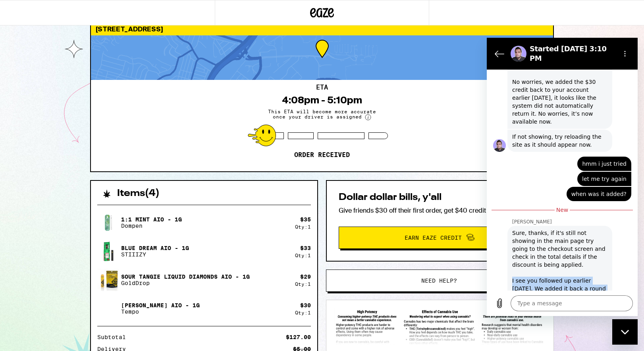
click at [558, 267] on div "Sure, thanks, if it's still not showing in the main page try going to the check…" at bounding box center [559, 268] width 95 height 79
drag, startPoint x: 558, startPoint y: 263, endPoint x: 602, endPoint y: 272, distance: 44.2
click at [602, 272] on div "Sure, thanks, if it's still not showing in the main page try going to the check…" at bounding box center [559, 268] width 95 height 79
click at [598, 272] on div "Sure, thanks, if it's still not showing in the main page try going to the check…" at bounding box center [559, 268] width 95 height 79
click at [570, 306] on textarea at bounding box center [572, 303] width 122 height 16
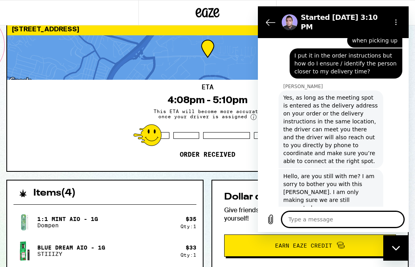
scroll to position [810, 0]
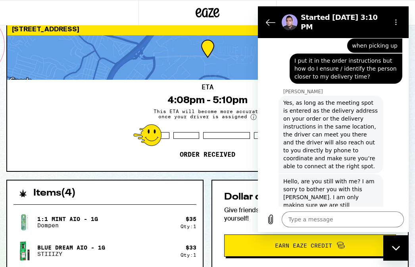
drag, startPoint x: 351, startPoint y: 82, endPoint x: 353, endPoint y: 120, distance: 37.4
click at [353, 120] on div "Yes, as long as the meeting spot is entered as the delivery address on your ord…" at bounding box center [330, 134] width 95 height 71
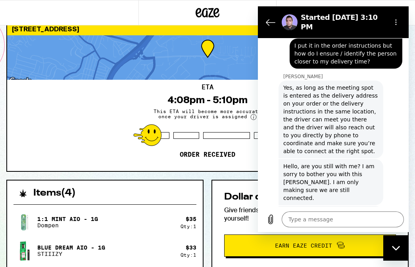
scroll to position [829, 0]
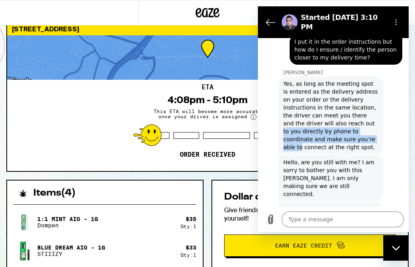
drag, startPoint x: 345, startPoint y: 90, endPoint x: 346, endPoint y: 112, distance: 21.9
click at [347, 112] on div "Yes, as long as the meeting spot is entered as the delivery address on your ord…" at bounding box center [330, 115] width 95 height 71
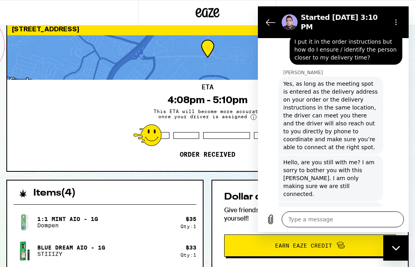
click at [327, 224] on textarea at bounding box center [343, 220] width 122 height 16
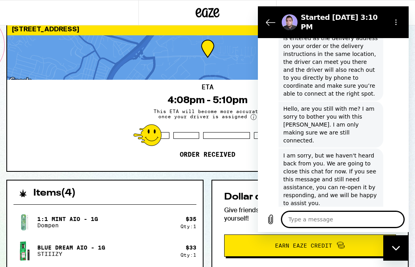
scroll to position [884, 0]
